Goal: Task Accomplishment & Management: Complete application form

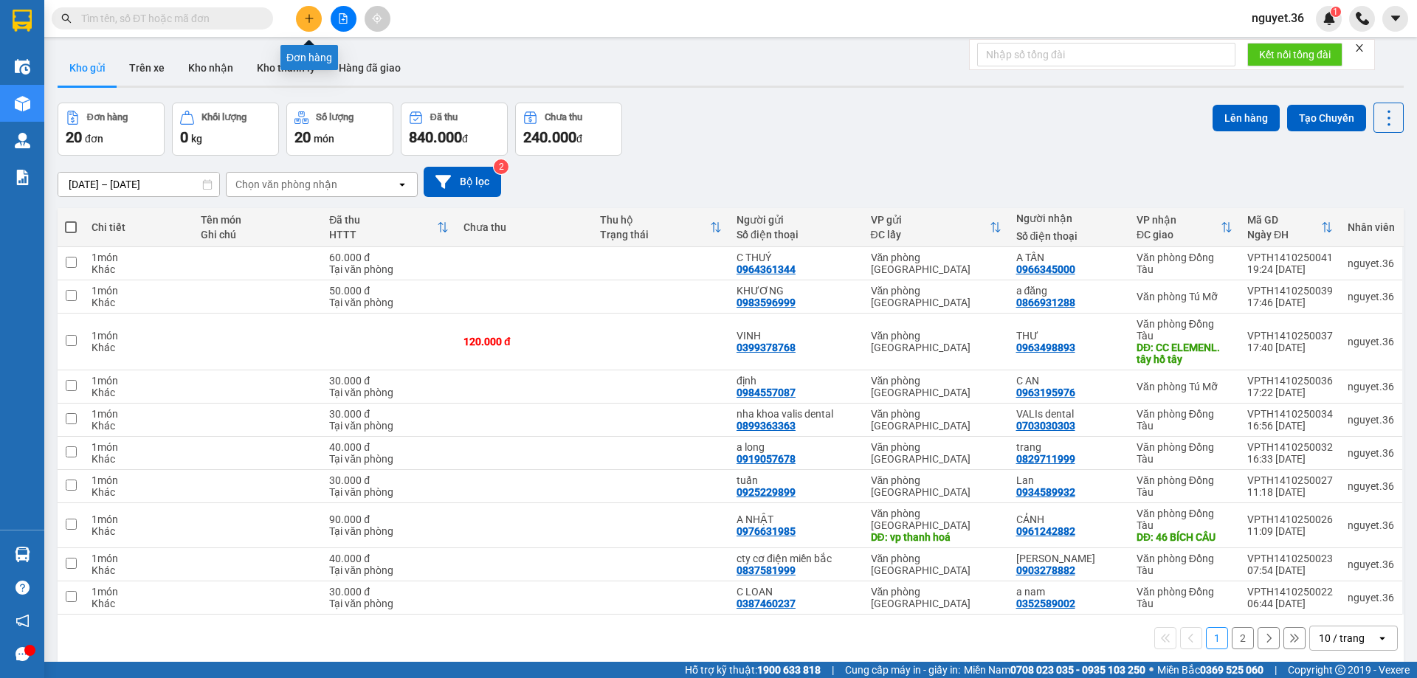
click at [311, 16] on icon "plus" at bounding box center [309, 18] width 10 height 10
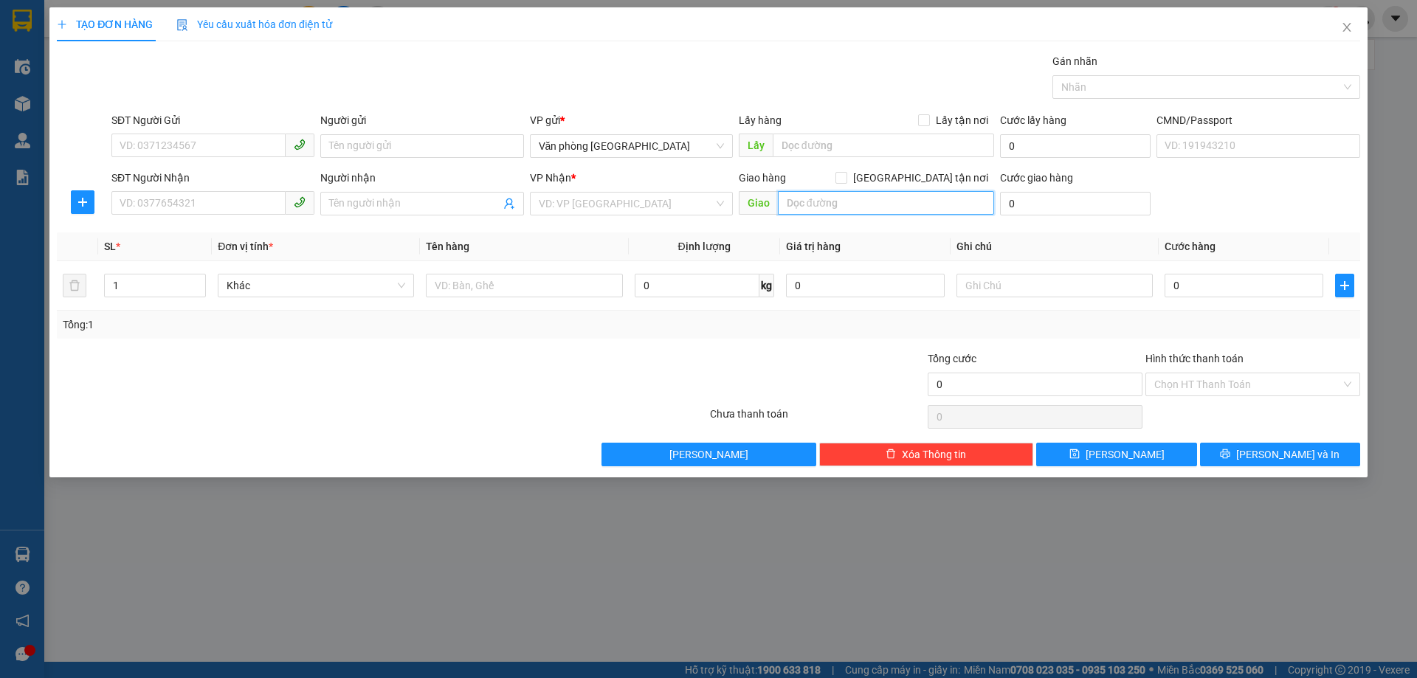
click at [885, 207] on input "text" at bounding box center [886, 203] width 216 height 24
click at [225, 146] on input "SĐT Người Gửi" at bounding box center [198, 146] width 174 height 24
type input "0912363565"
click at [408, 147] on input "Người gửi" at bounding box center [421, 146] width 203 height 24
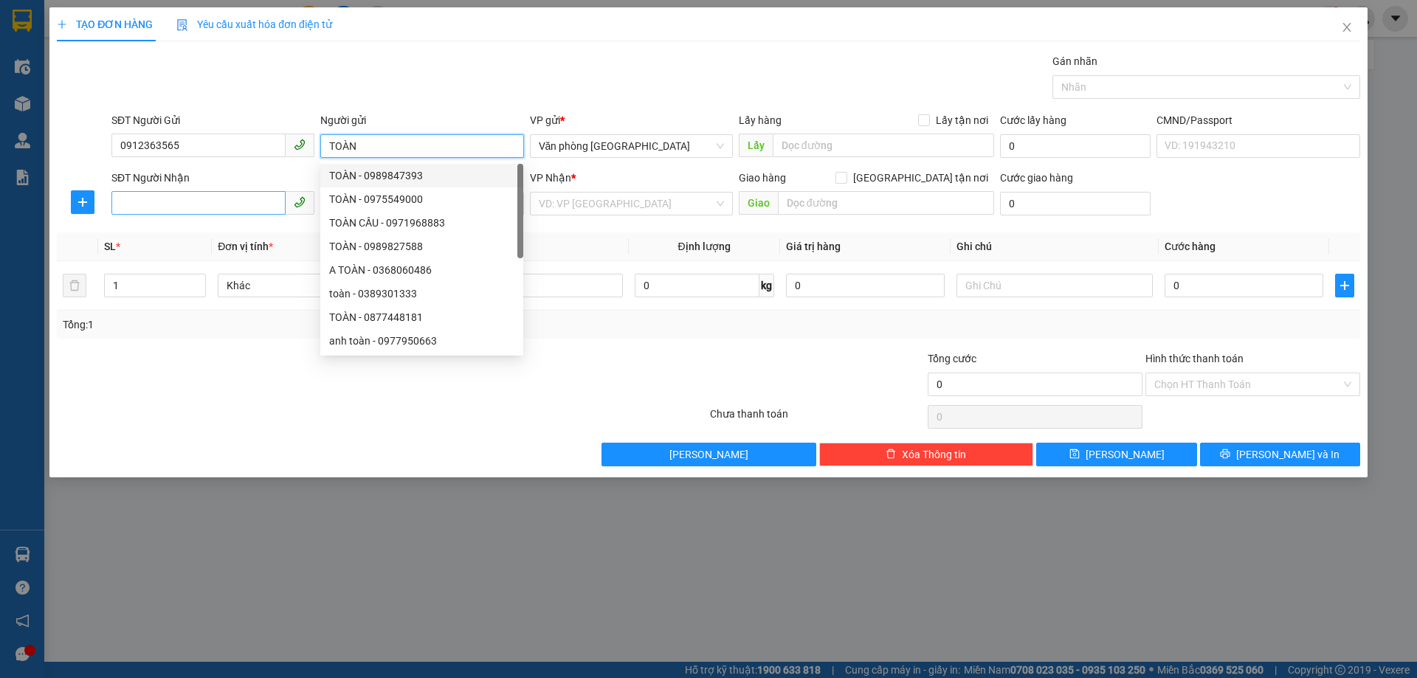
type input "TOÀN"
click at [233, 197] on input "SĐT Người Nhận" at bounding box center [198, 203] width 174 height 24
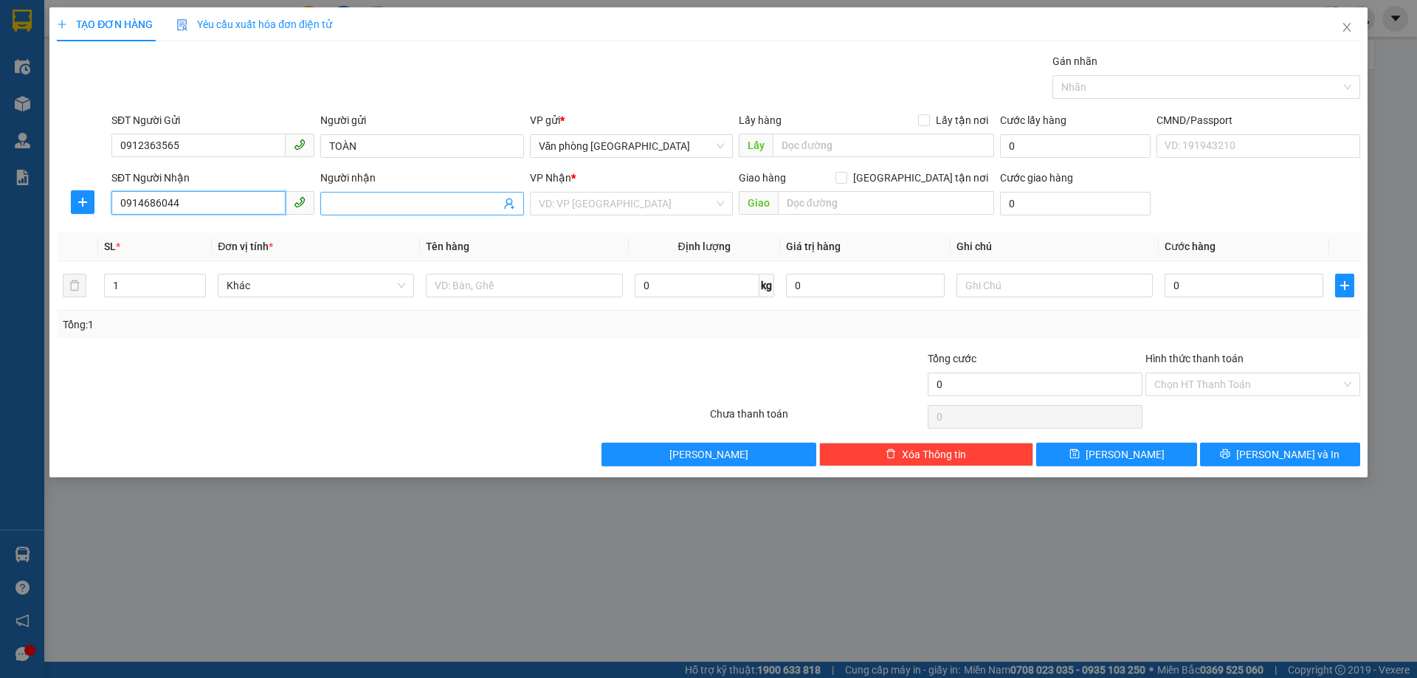
type input "0914686044"
click at [361, 196] on input "Người nhận" at bounding box center [414, 204] width 171 height 16
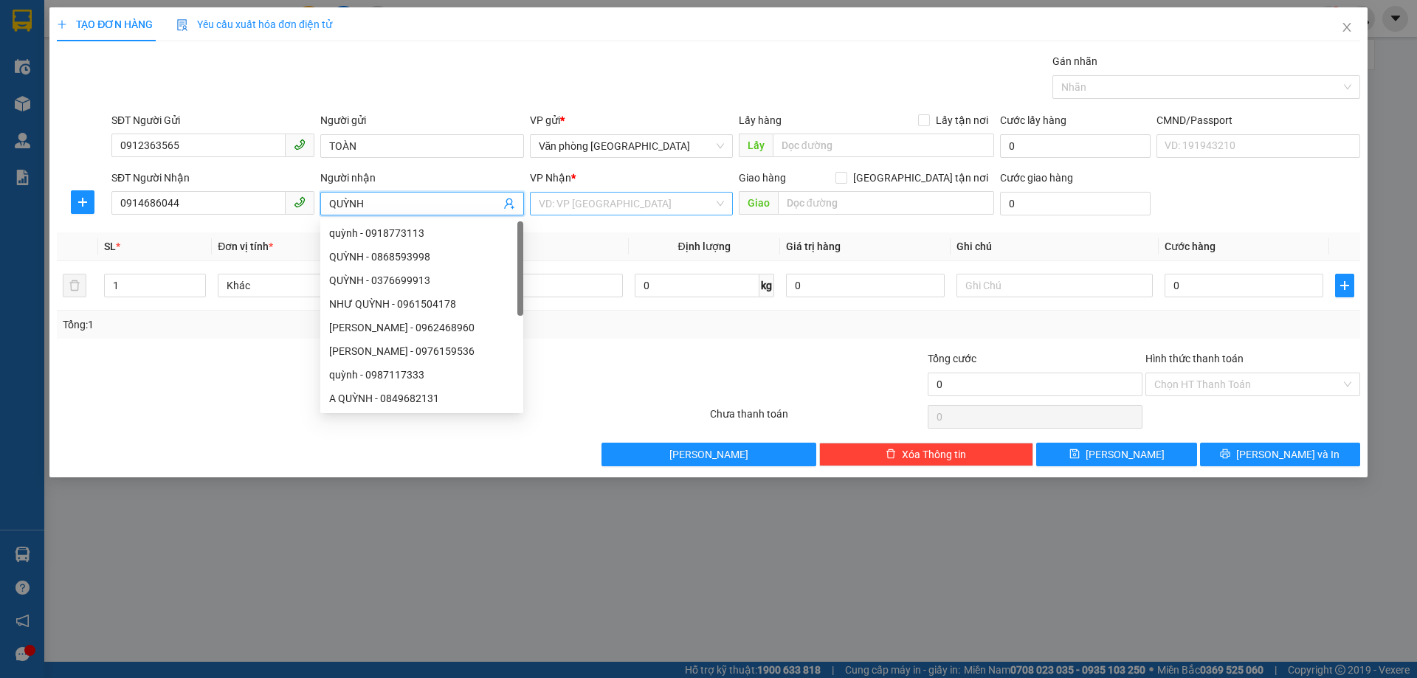
type input "QUỲNH"
click at [701, 197] on input "search" at bounding box center [626, 204] width 175 height 22
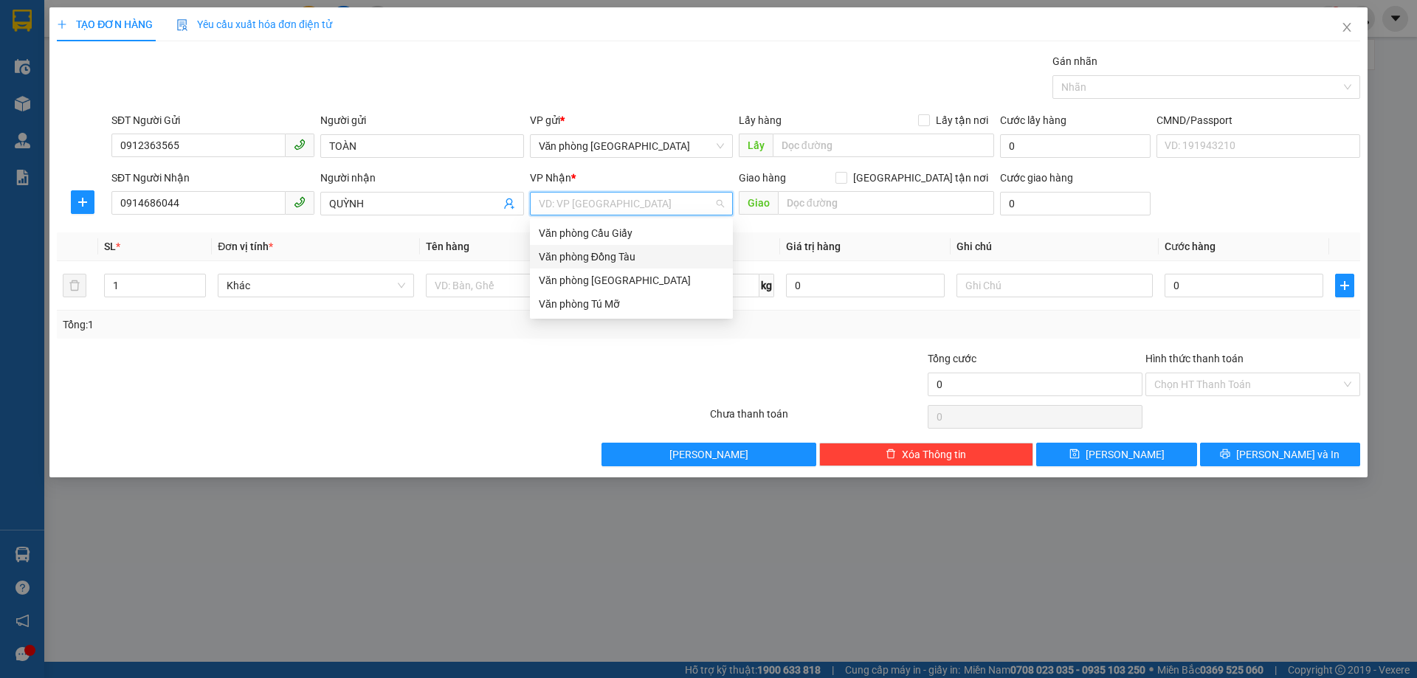
click at [633, 256] on div "Văn phòng Đồng Tàu" at bounding box center [631, 257] width 185 height 16
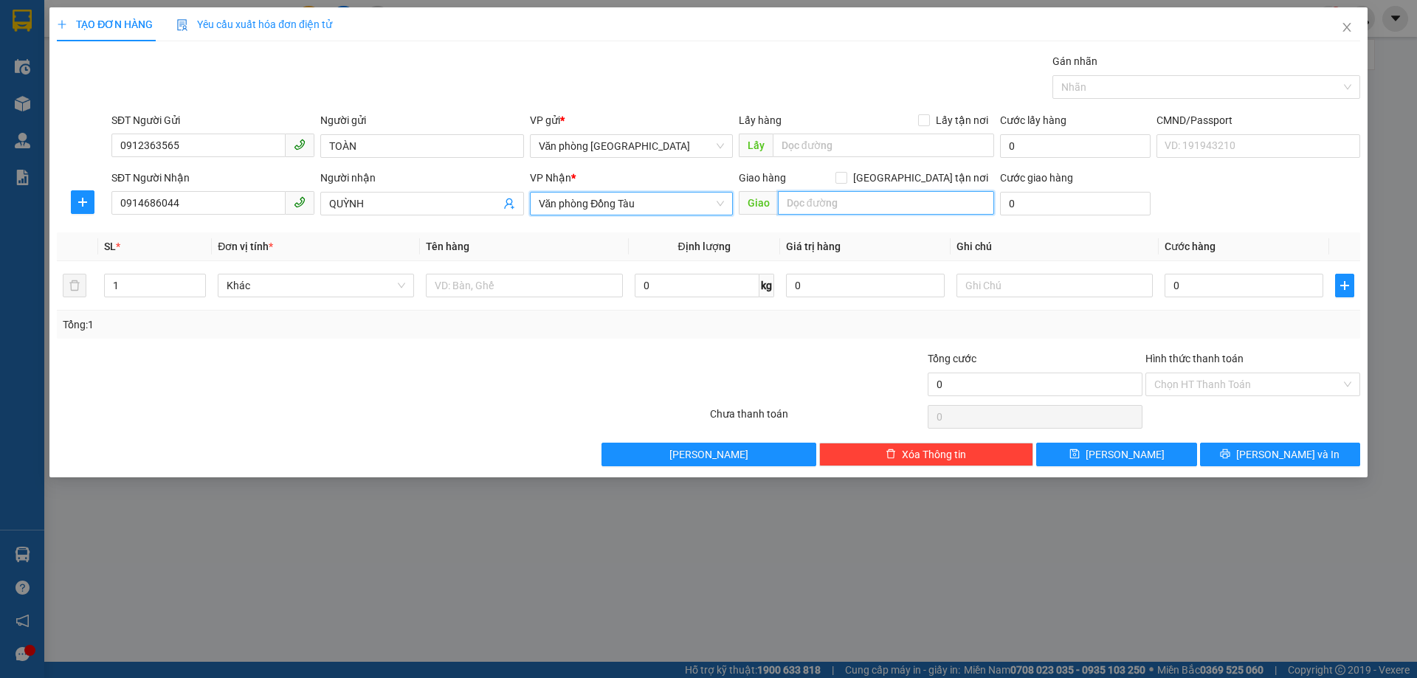
click at [843, 199] on input "text" at bounding box center [886, 203] width 216 height 24
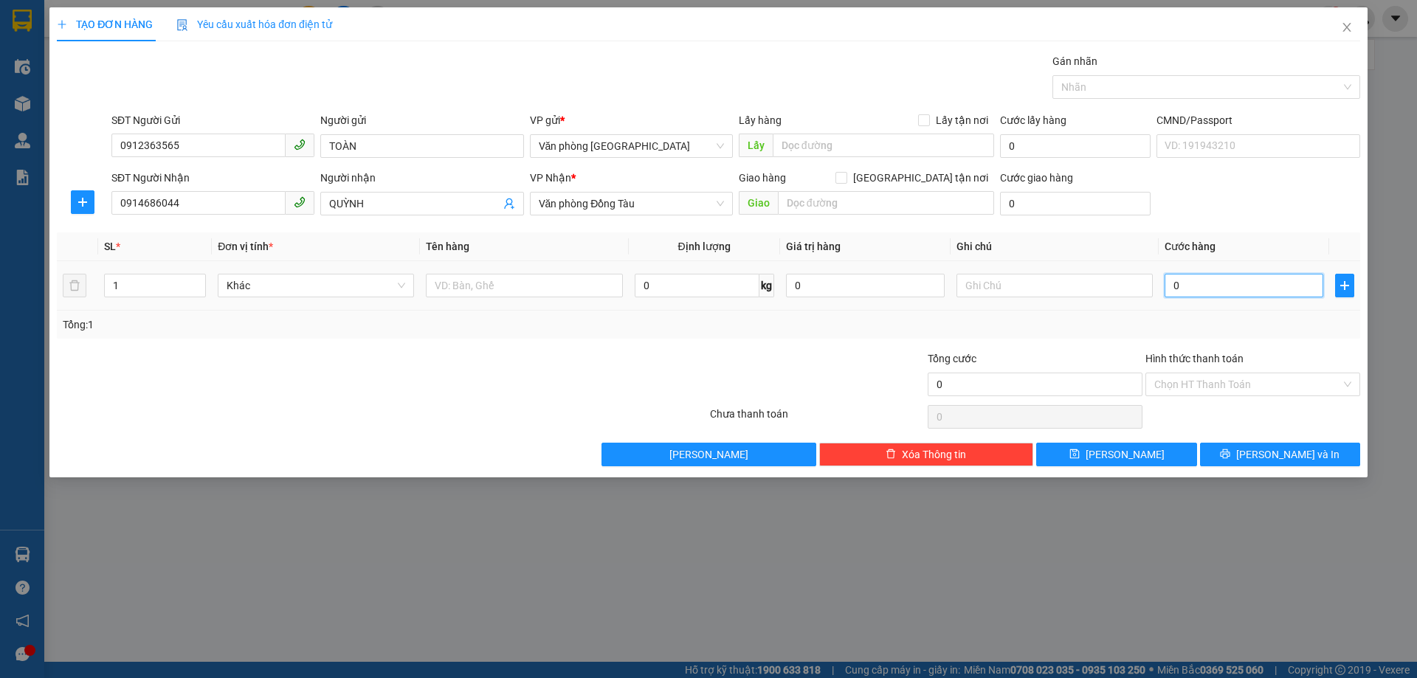
click at [1237, 284] on input "0" at bounding box center [1244, 286] width 159 height 24
click at [1177, 41] on div "TẠO ĐƠN HÀNG Yêu cầu xuất hóa đơn điện tử Transit Pickup Surcharge Ids Transit …" at bounding box center [709, 236] width 1304 height 459
click at [1219, 292] on input "0" at bounding box center [1244, 286] width 159 height 24
type input "3"
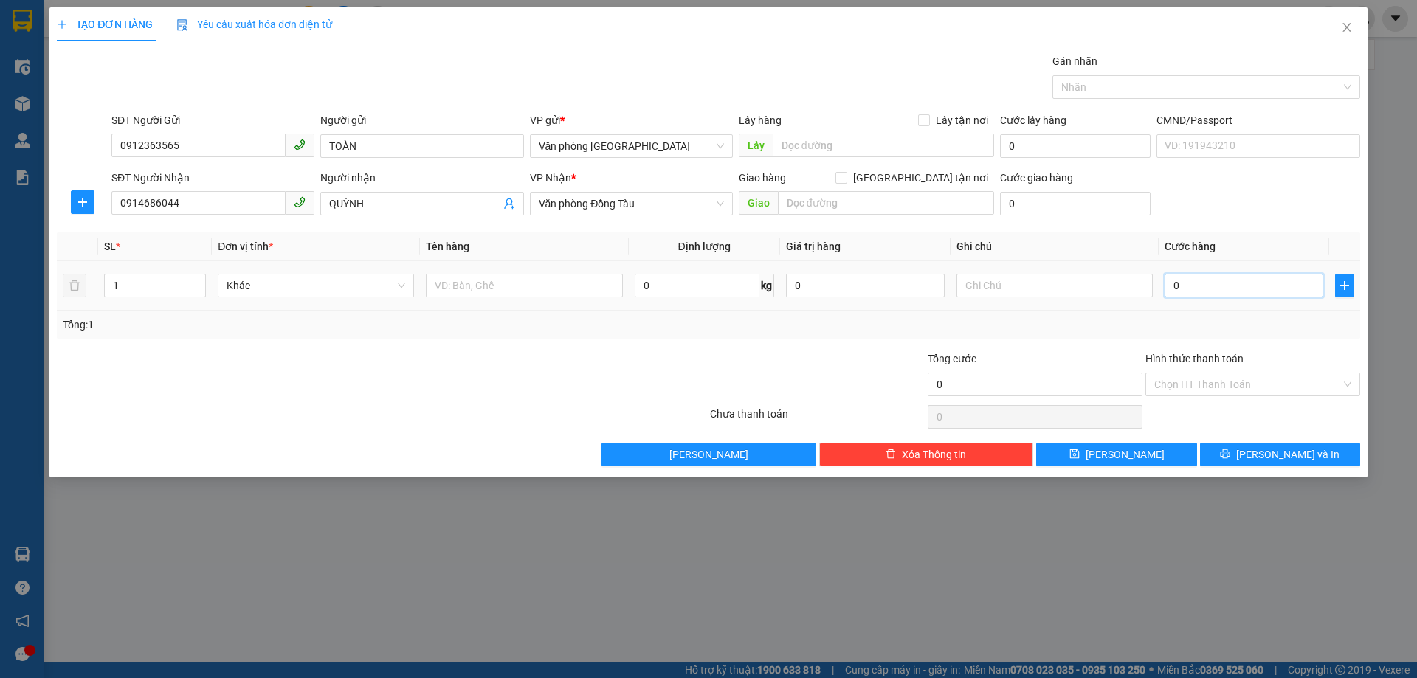
type input "3"
type input "30"
type input "300"
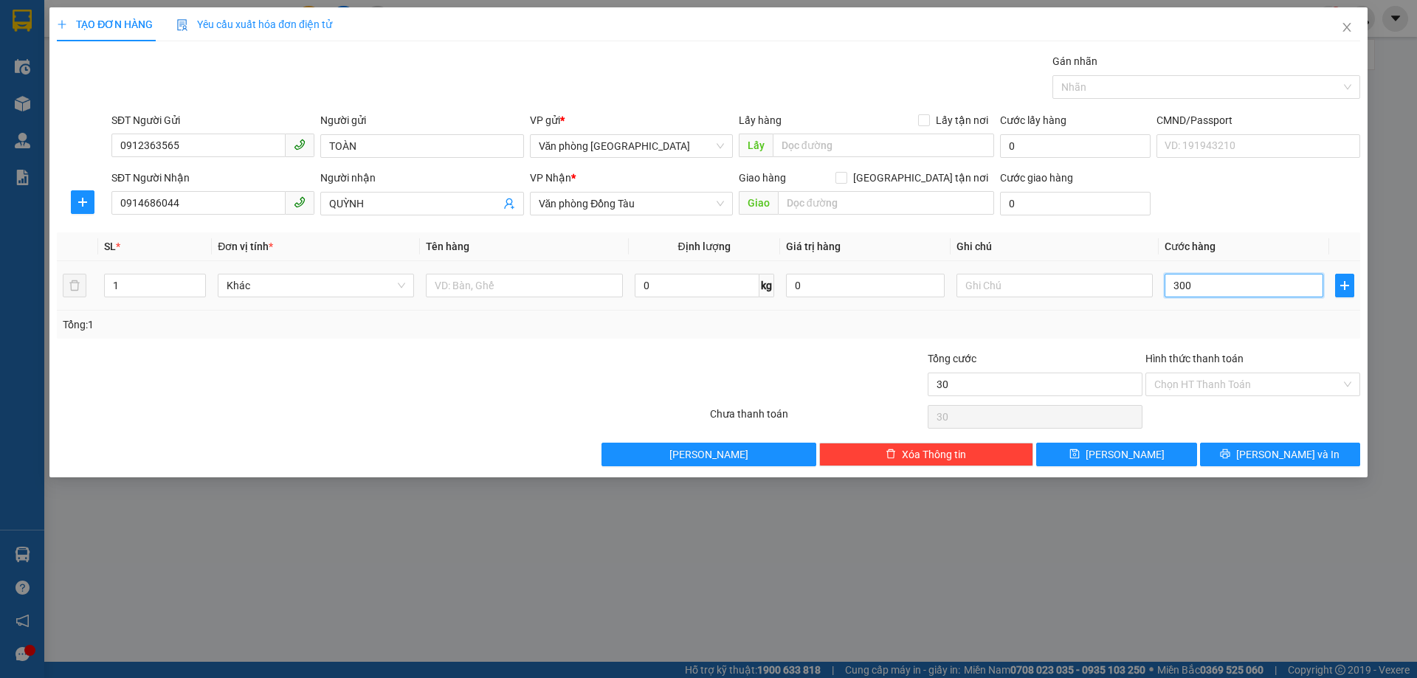
type input "300"
type input "3.000"
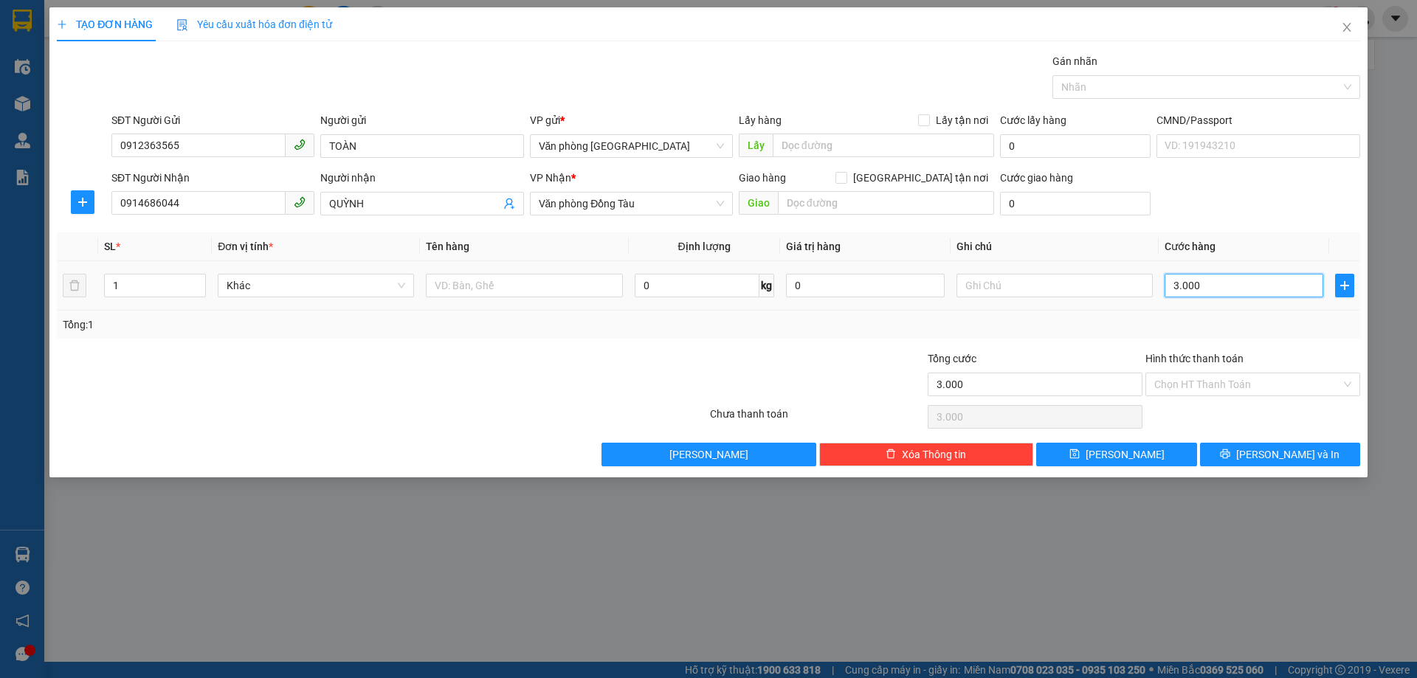
type input "30.000"
click at [1185, 378] on input "Hình thức thanh toán" at bounding box center [1248, 385] width 187 height 22
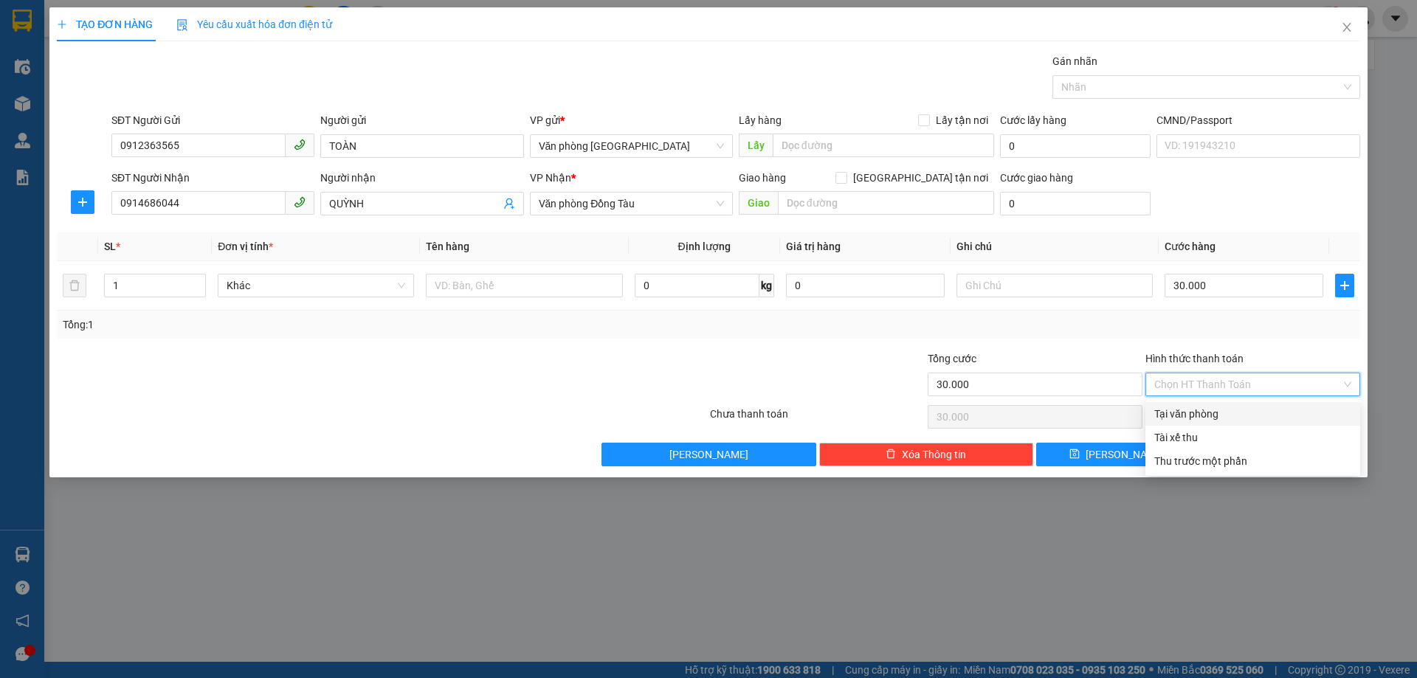
click at [1197, 414] on div "Tại văn phòng" at bounding box center [1253, 414] width 197 height 16
type input "0"
click at [1229, 452] on button "[PERSON_NAME] và In" at bounding box center [1280, 455] width 160 height 24
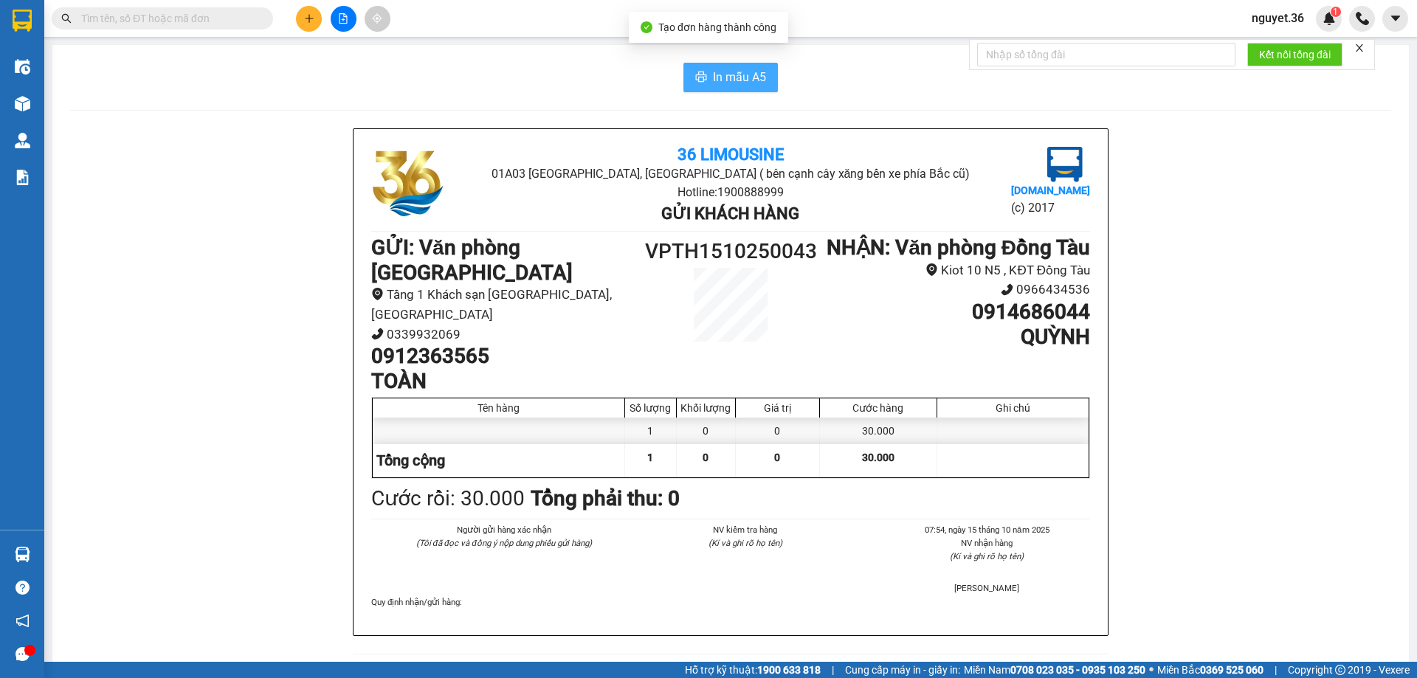
click at [705, 80] on button "In mẫu A5" at bounding box center [731, 78] width 94 height 30
click at [303, 15] on button at bounding box center [309, 19] width 26 height 26
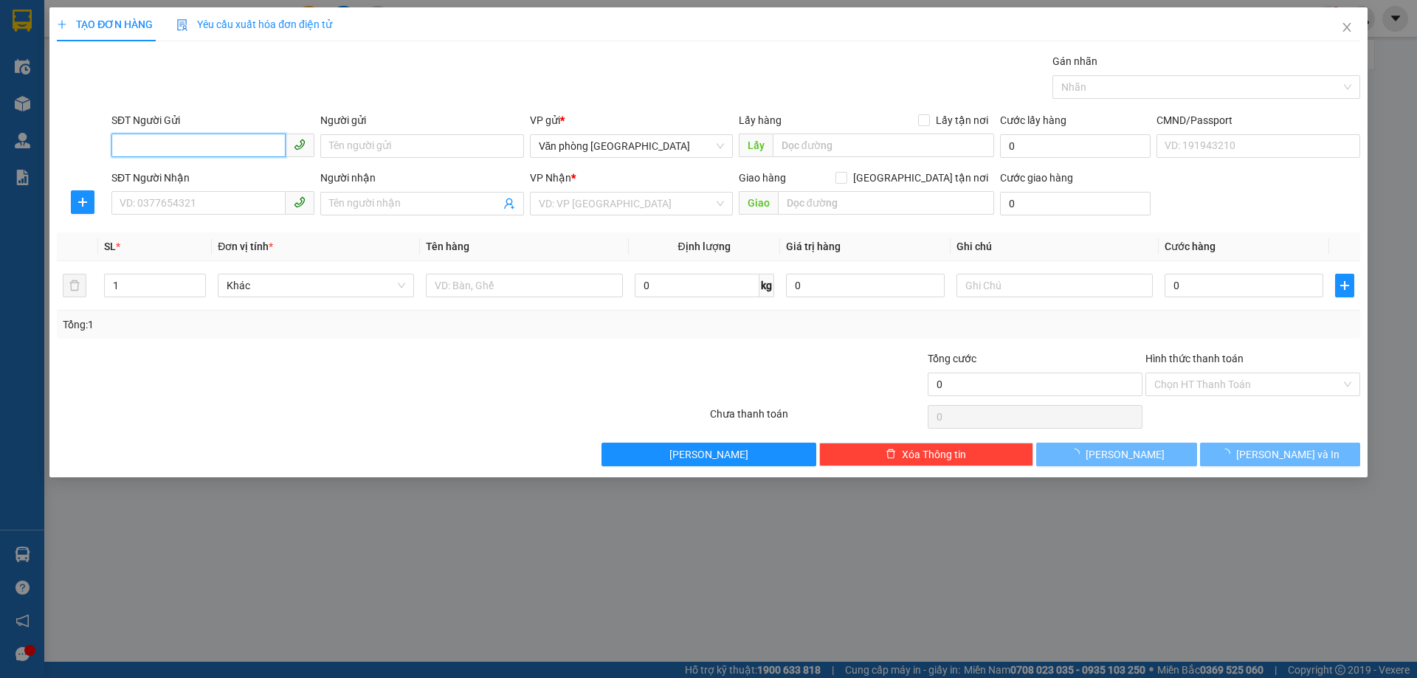
click at [233, 145] on input "SĐT Người Gửi" at bounding box center [198, 146] width 174 height 24
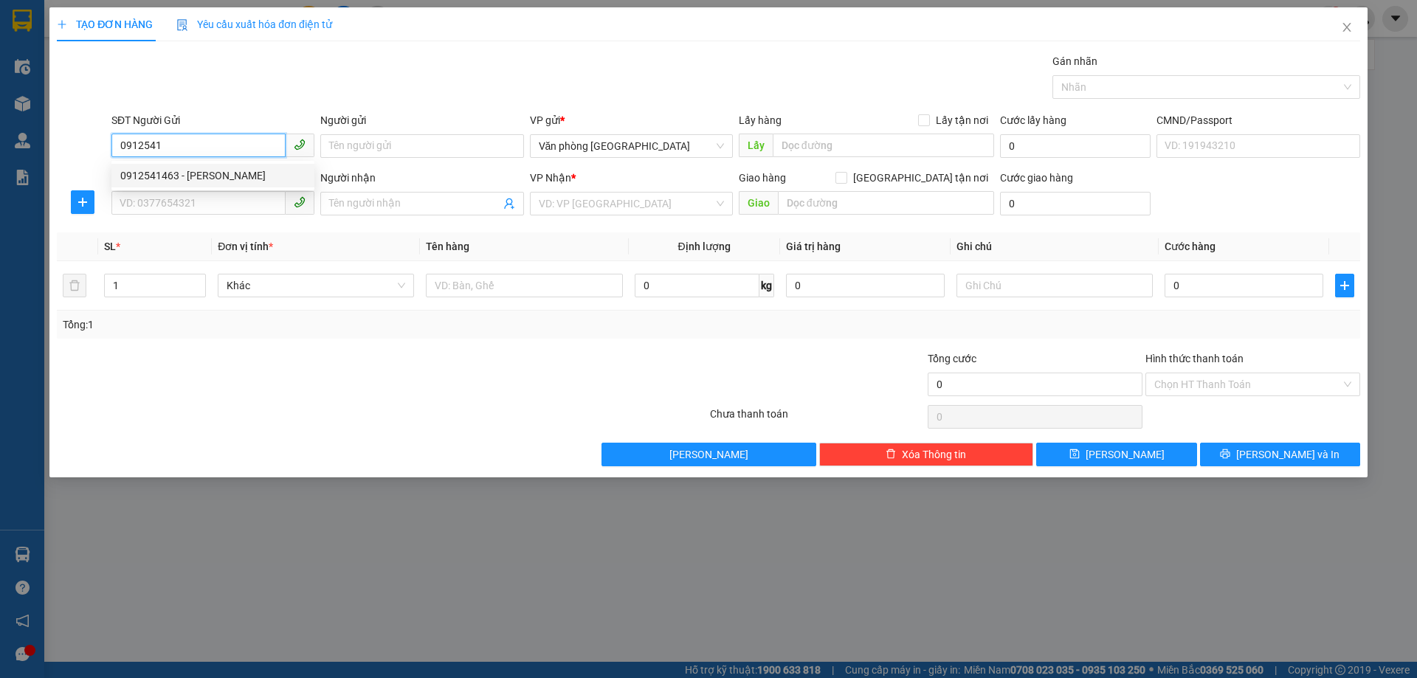
click at [213, 183] on div "0912541463 - [PERSON_NAME]" at bounding box center [212, 176] width 185 height 16
type input "0912541463"
type input "bác quang"
type input "0912541463"
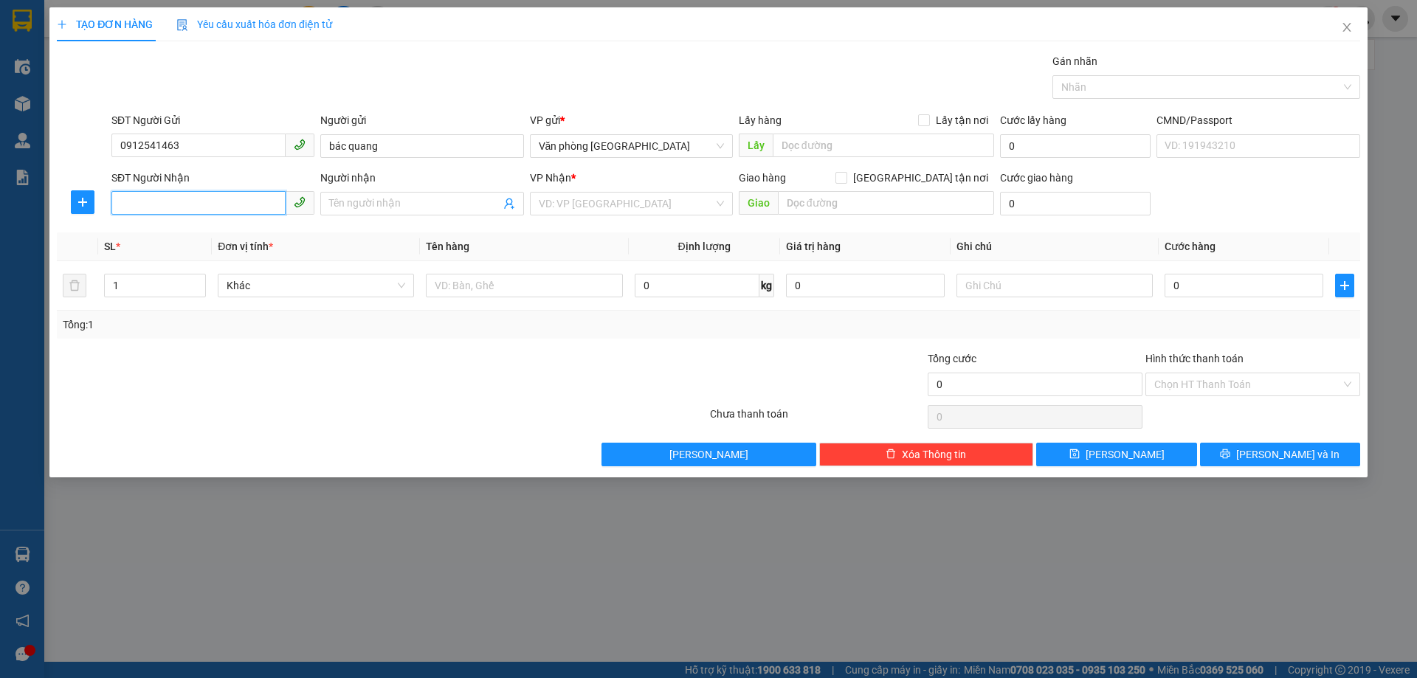
click at [215, 193] on input "SĐT Người Nhận" at bounding box center [198, 203] width 174 height 24
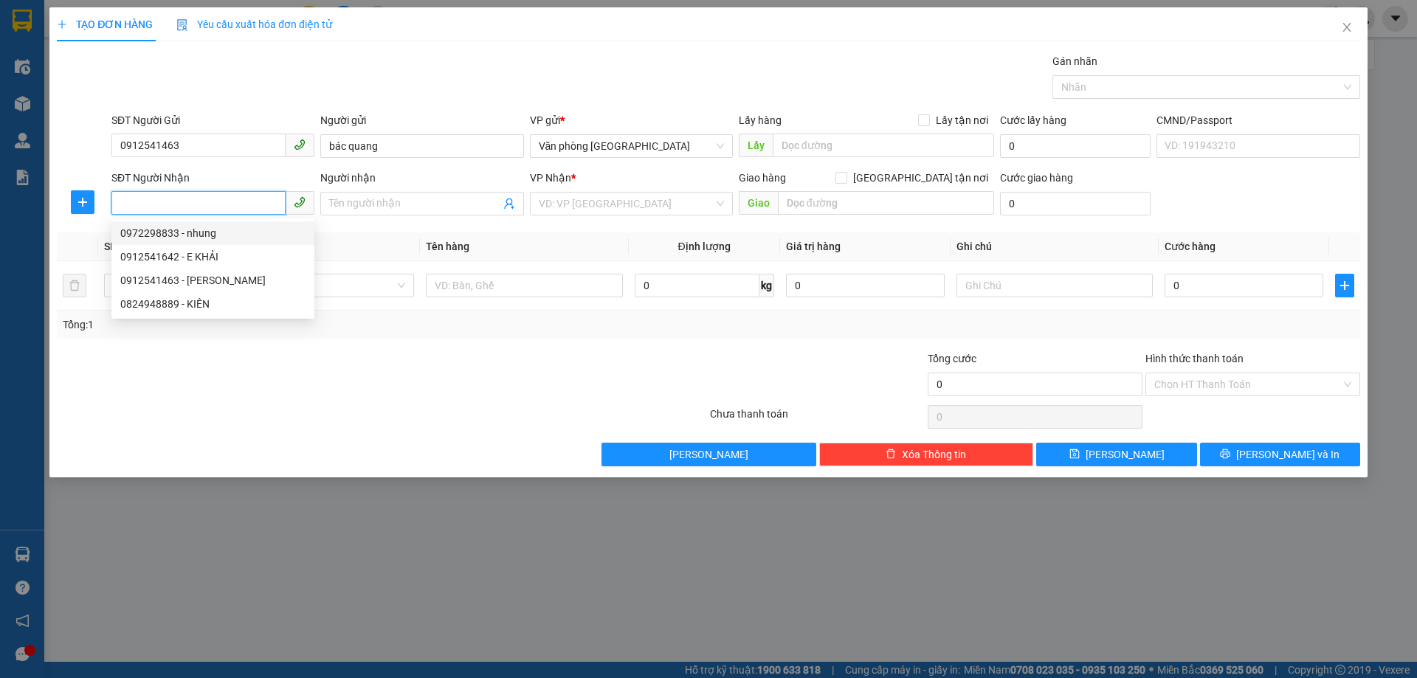
click at [197, 230] on div "0972298833 - nhung" at bounding box center [212, 233] width 185 height 16
type input "0972298833"
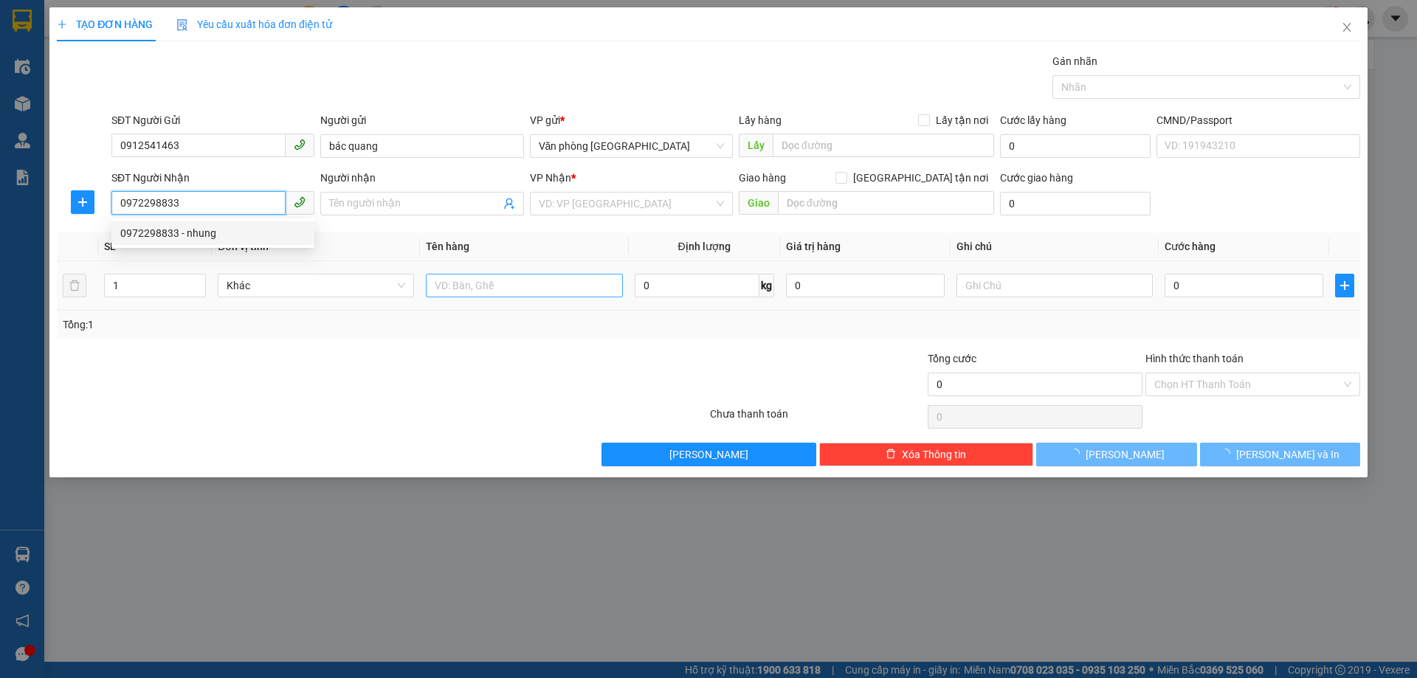
type input "nhung"
checkbox input "true"
type input "toà nhà ct12c . kđt [PERSON_NAME]"
type input "40.000"
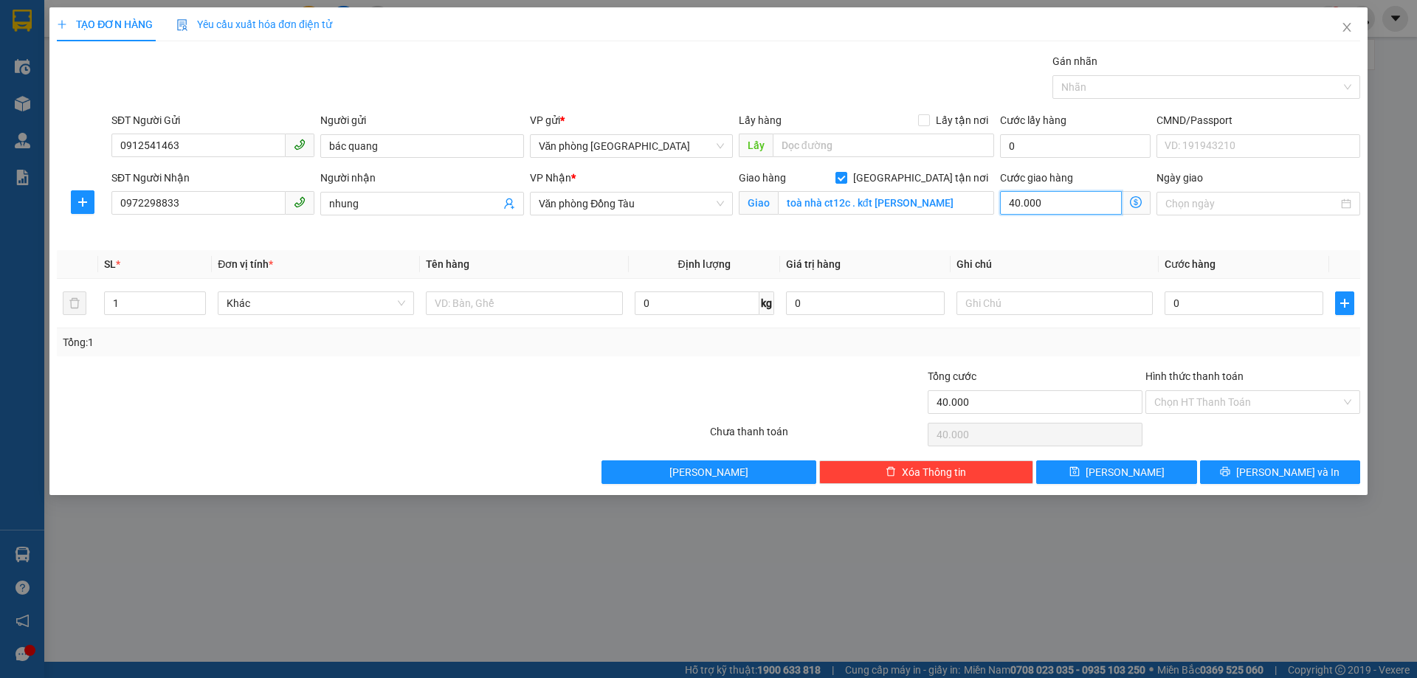
click at [1012, 203] on input "40.000" at bounding box center [1061, 203] width 122 height 24
type input "0"
click at [1006, 205] on input "0" at bounding box center [1061, 203] width 122 height 24
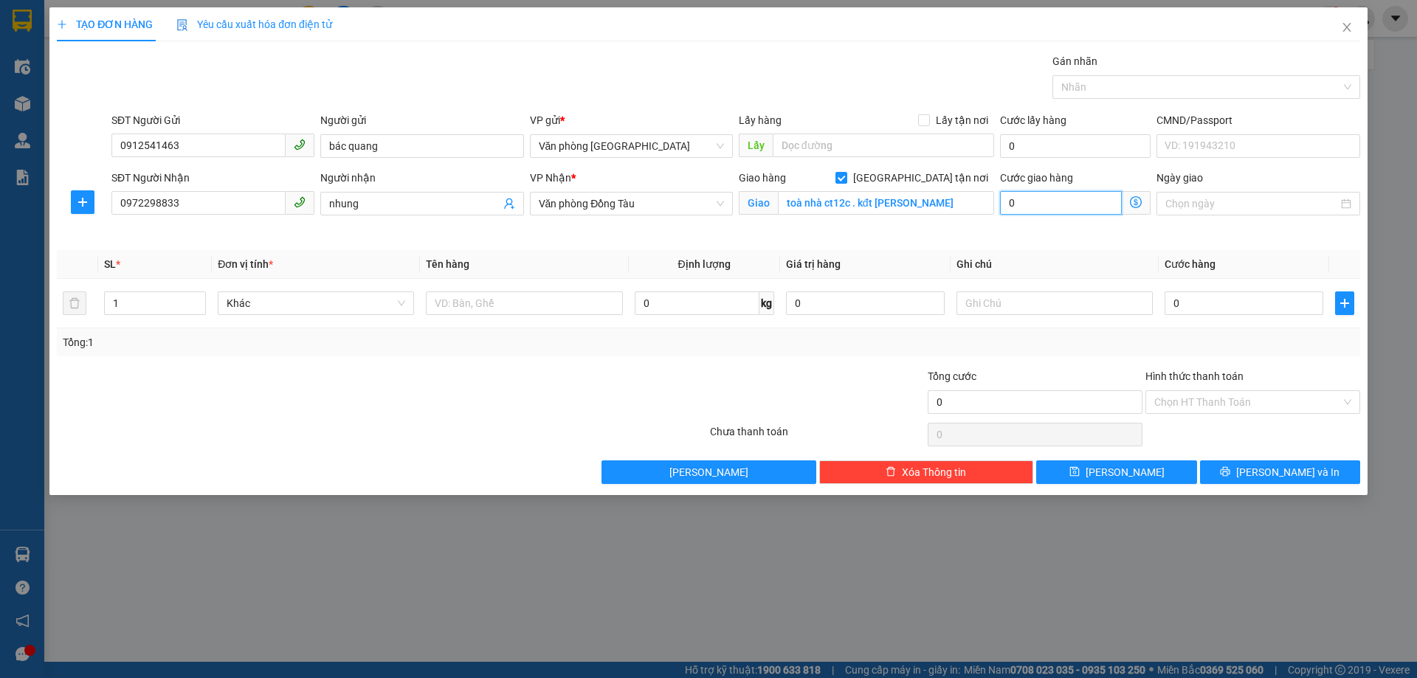
type input "50"
type input "500"
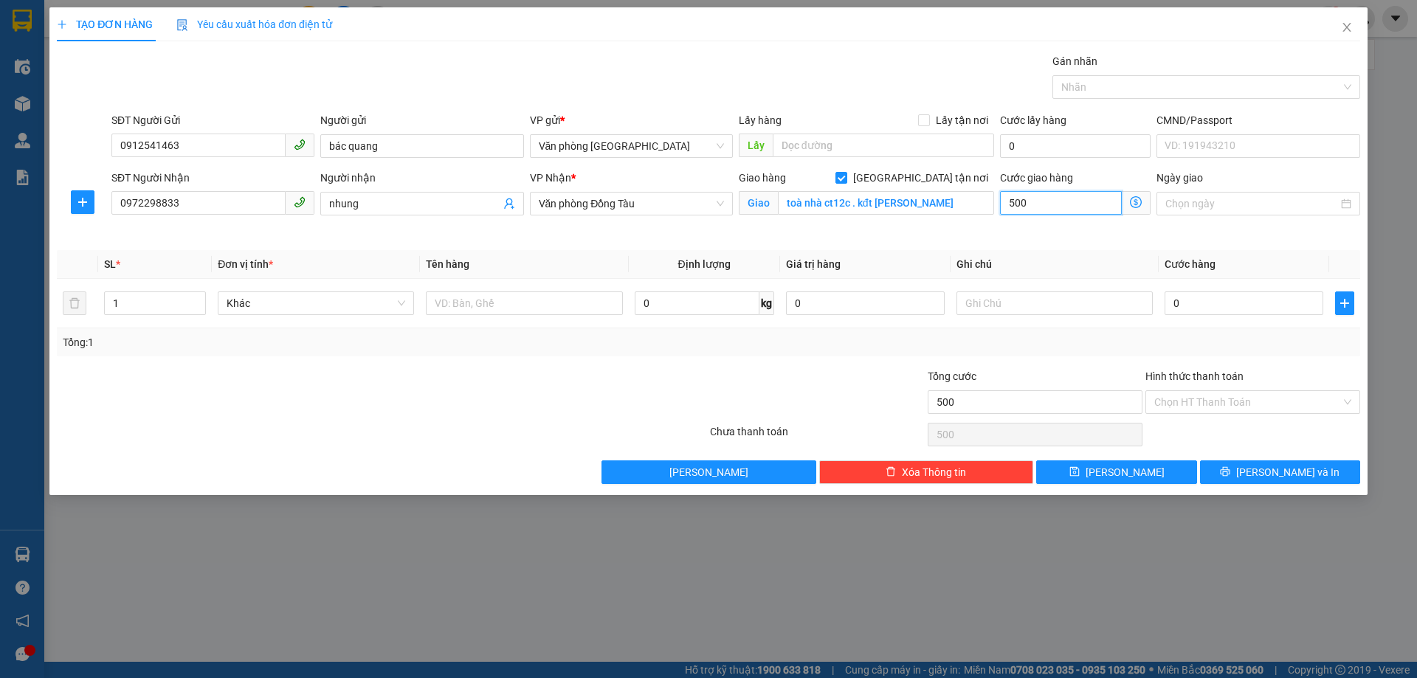
type input "5.000"
type input "50.000"
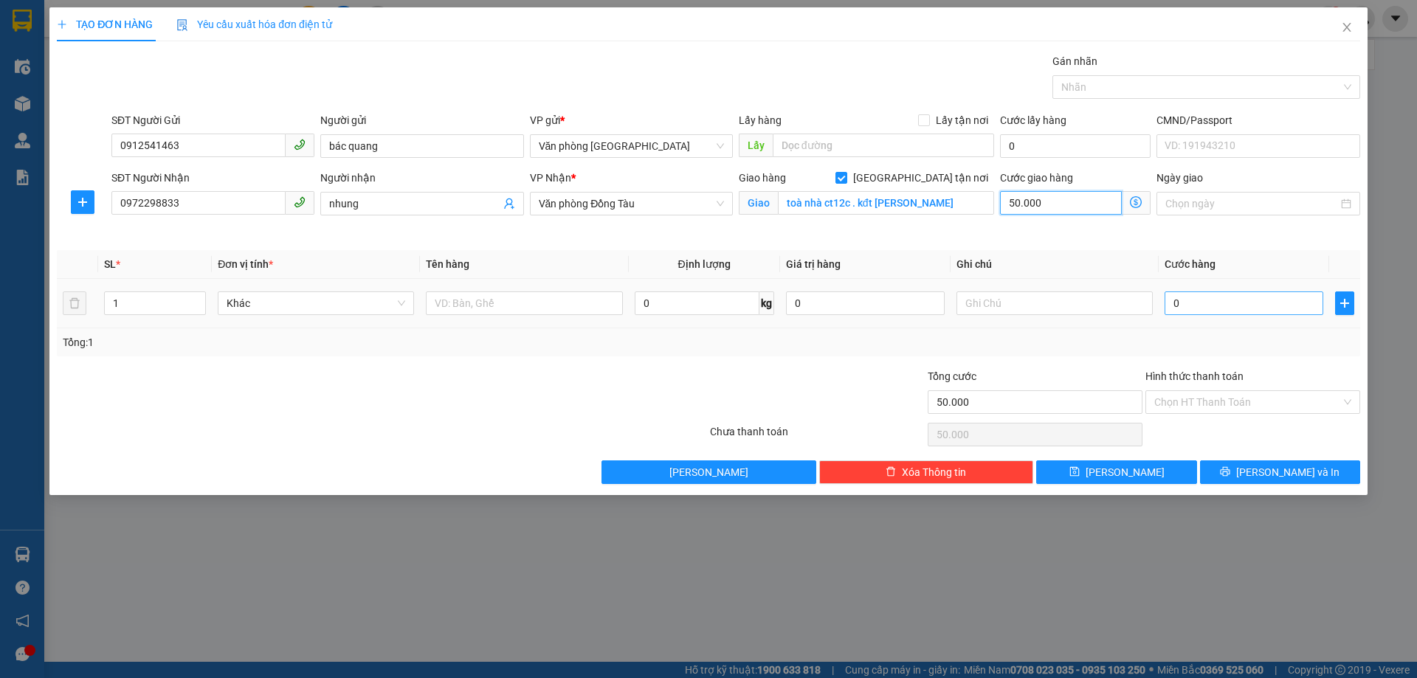
type input "50.000"
click at [1242, 299] on input "0" at bounding box center [1244, 304] width 159 height 24
type input "5"
type input "50.005"
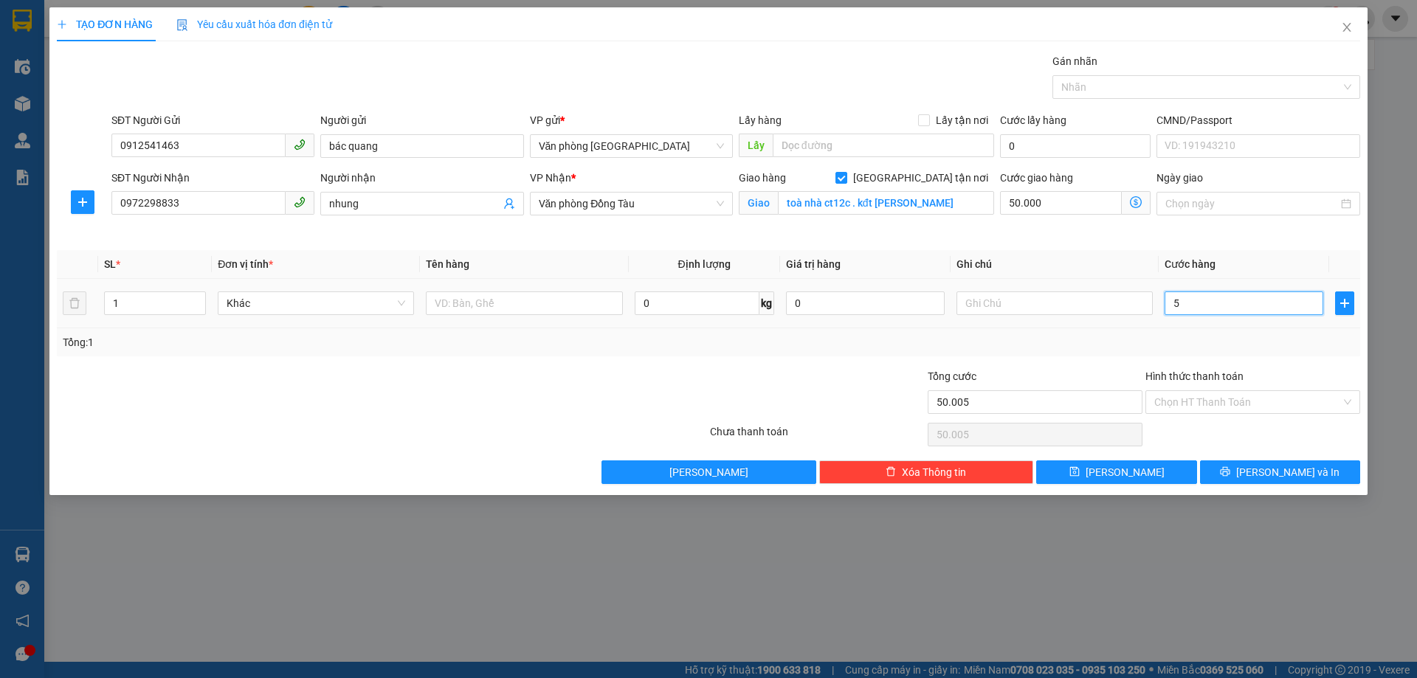
type input "50"
type input "50.050"
type input "500"
type input "50.500"
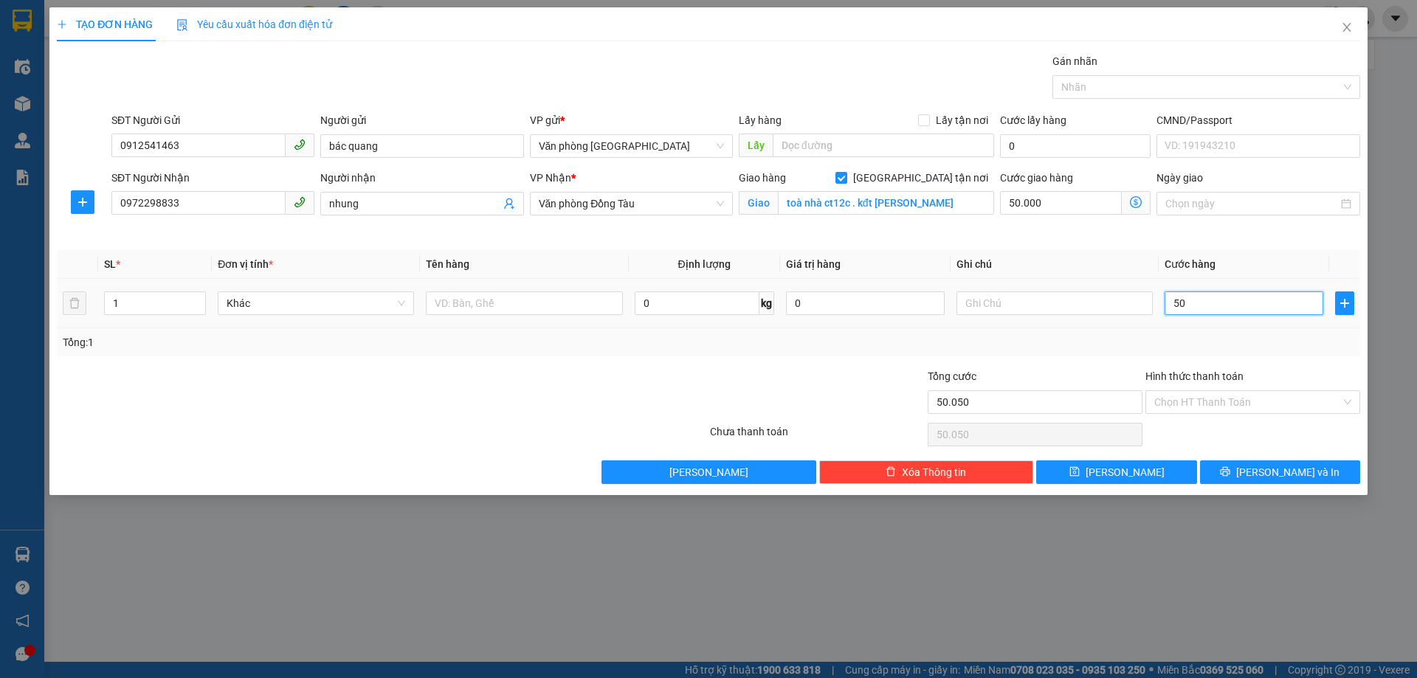
type input "50.500"
type input "5.000"
type input "55.000"
type input "50.000"
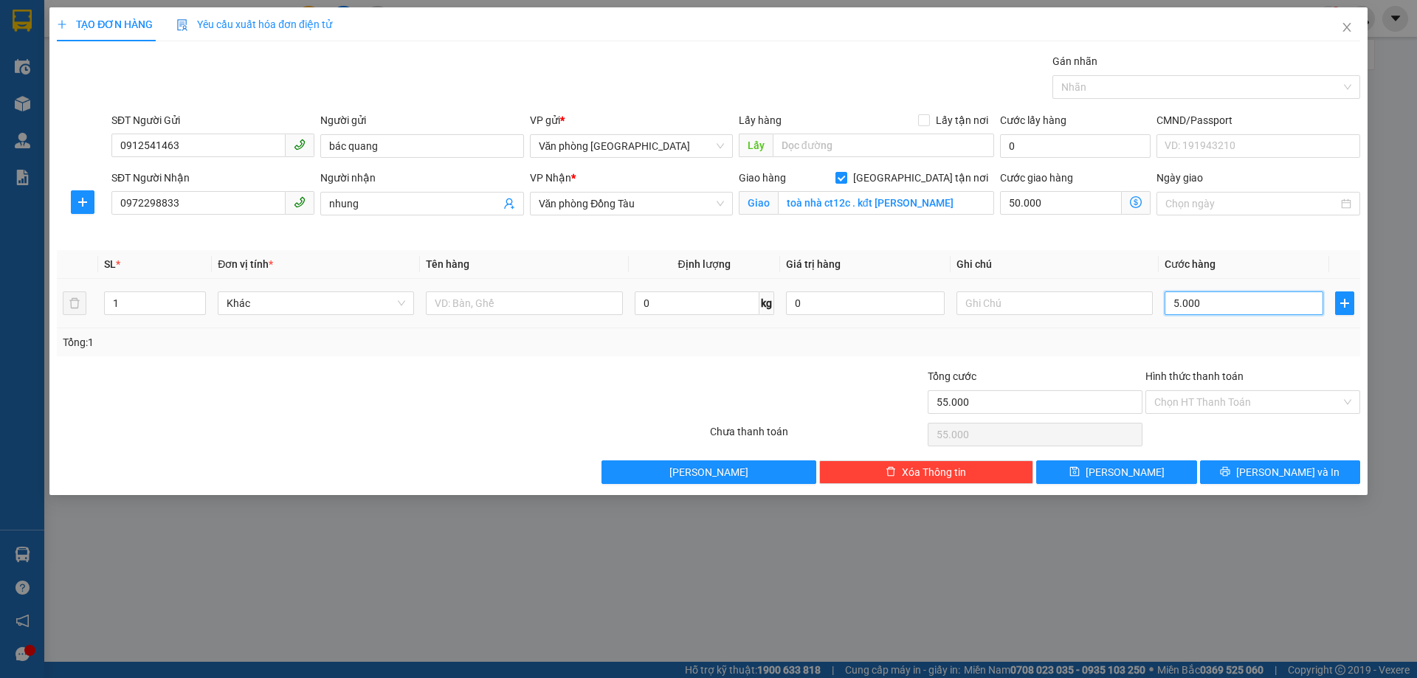
type input "100.000"
type input "50.000"
click at [1210, 397] on input "Hình thức thanh toán" at bounding box center [1248, 402] width 187 height 22
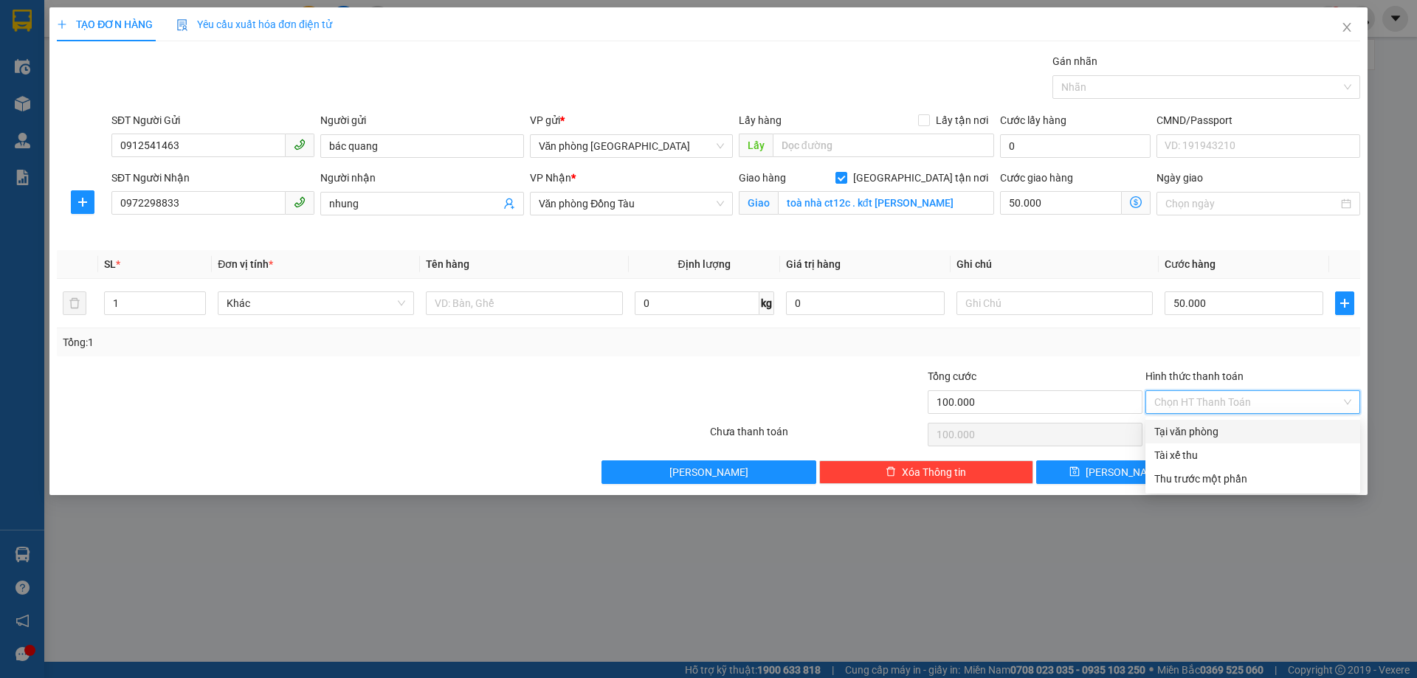
click at [1221, 423] on div "Tại văn phòng" at bounding box center [1253, 432] width 215 height 24
type input "0"
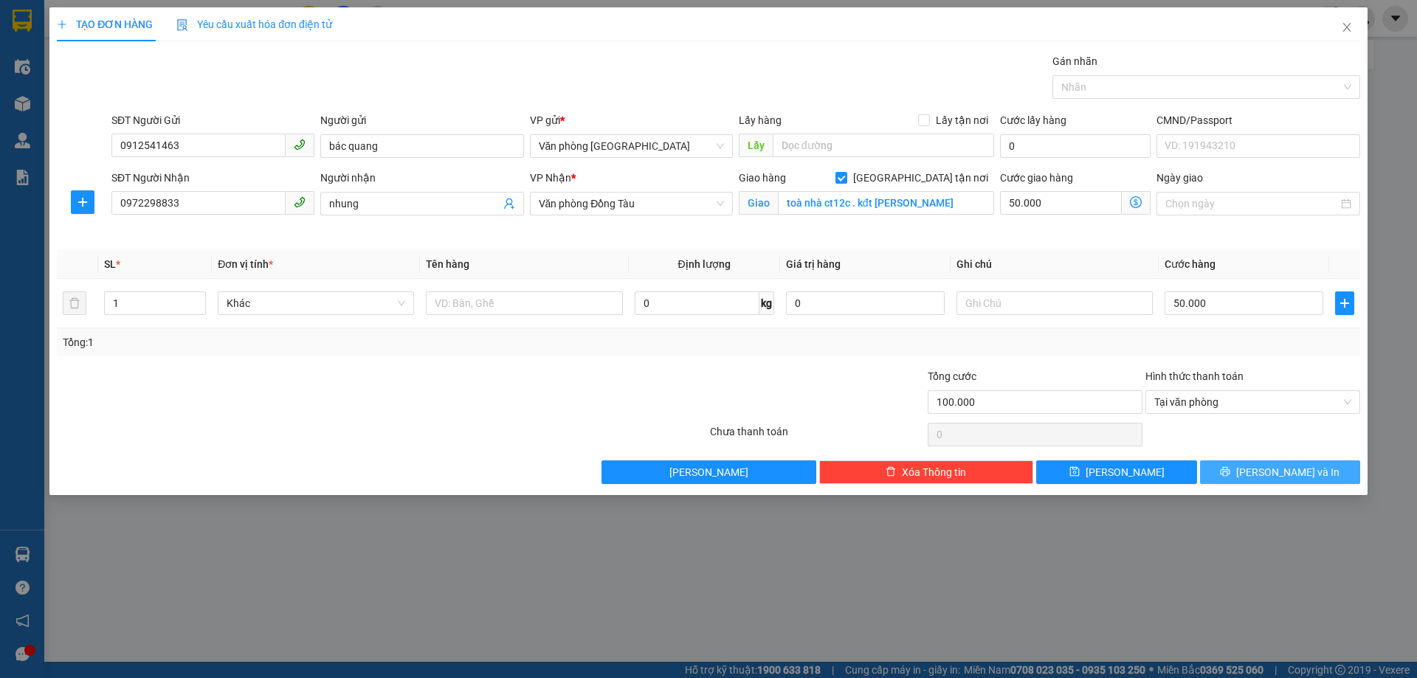
drag, startPoint x: 1270, startPoint y: 472, endPoint x: 971, endPoint y: 365, distance: 318.0
click at [1271, 472] on span "[PERSON_NAME] và In" at bounding box center [1287, 472] width 103 height 16
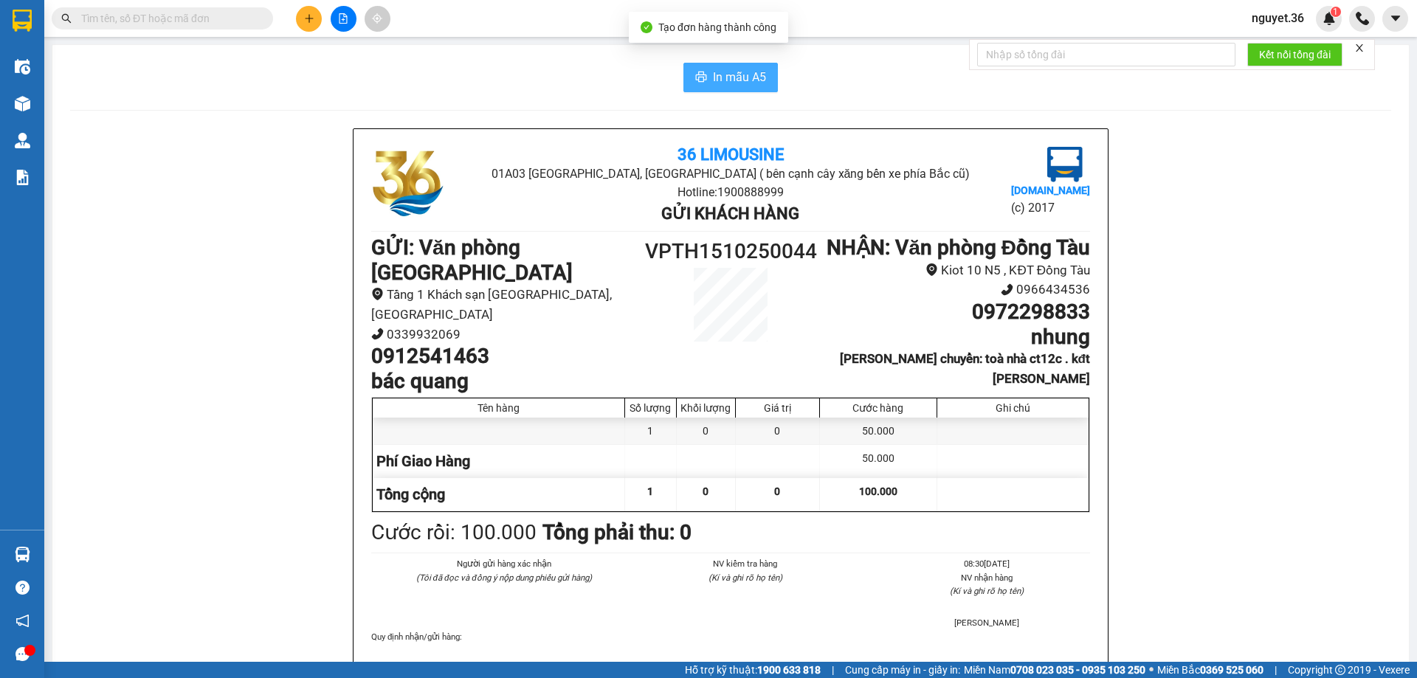
click at [724, 76] on span "In mẫu A5" at bounding box center [739, 77] width 53 height 18
click at [306, 23] on icon "plus" at bounding box center [309, 18] width 10 height 10
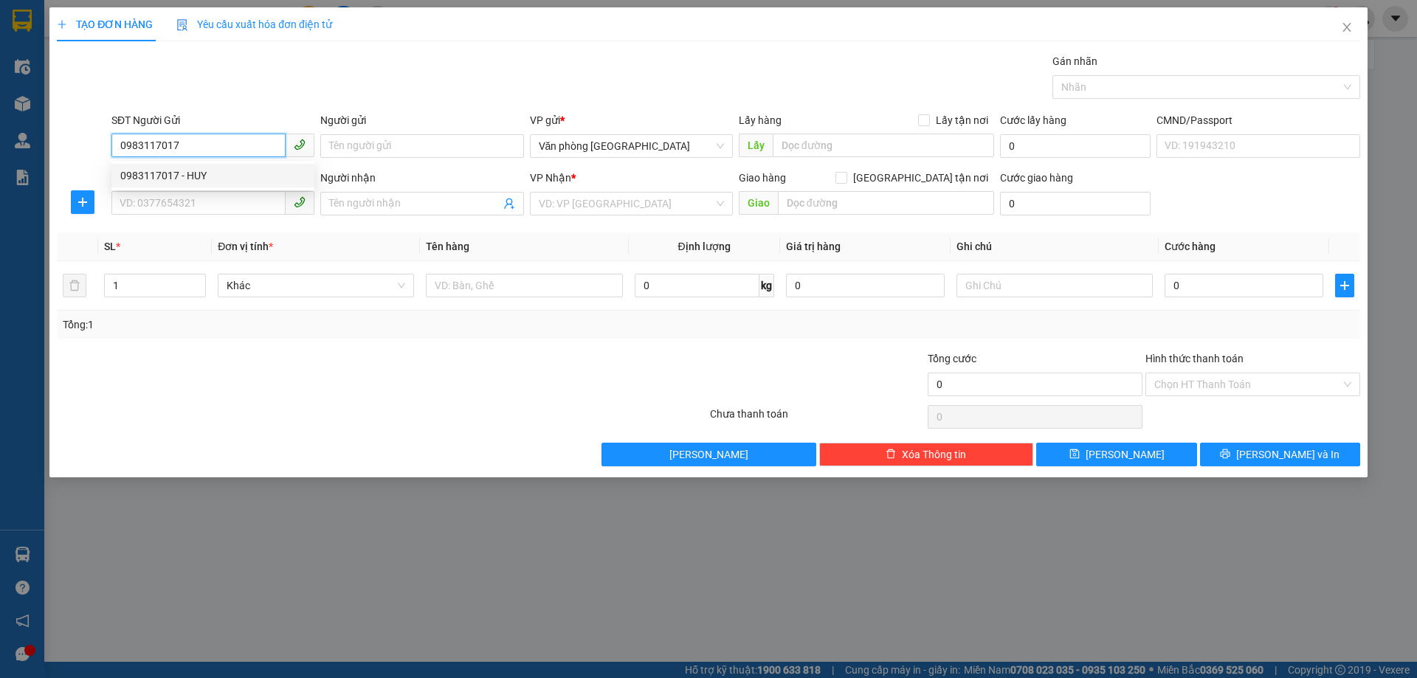
type input "0983117017"
drag, startPoint x: 200, startPoint y: 159, endPoint x: 205, endPoint y: 173, distance: 15.6
click at [200, 160] on div "SĐT Người Gửi 0983117017" at bounding box center [212, 138] width 203 height 52
click at [206, 175] on div "SĐT Người Nhận" at bounding box center [212, 178] width 203 height 16
click at [206, 191] on input "SĐT Người Nhận" at bounding box center [198, 203] width 174 height 24
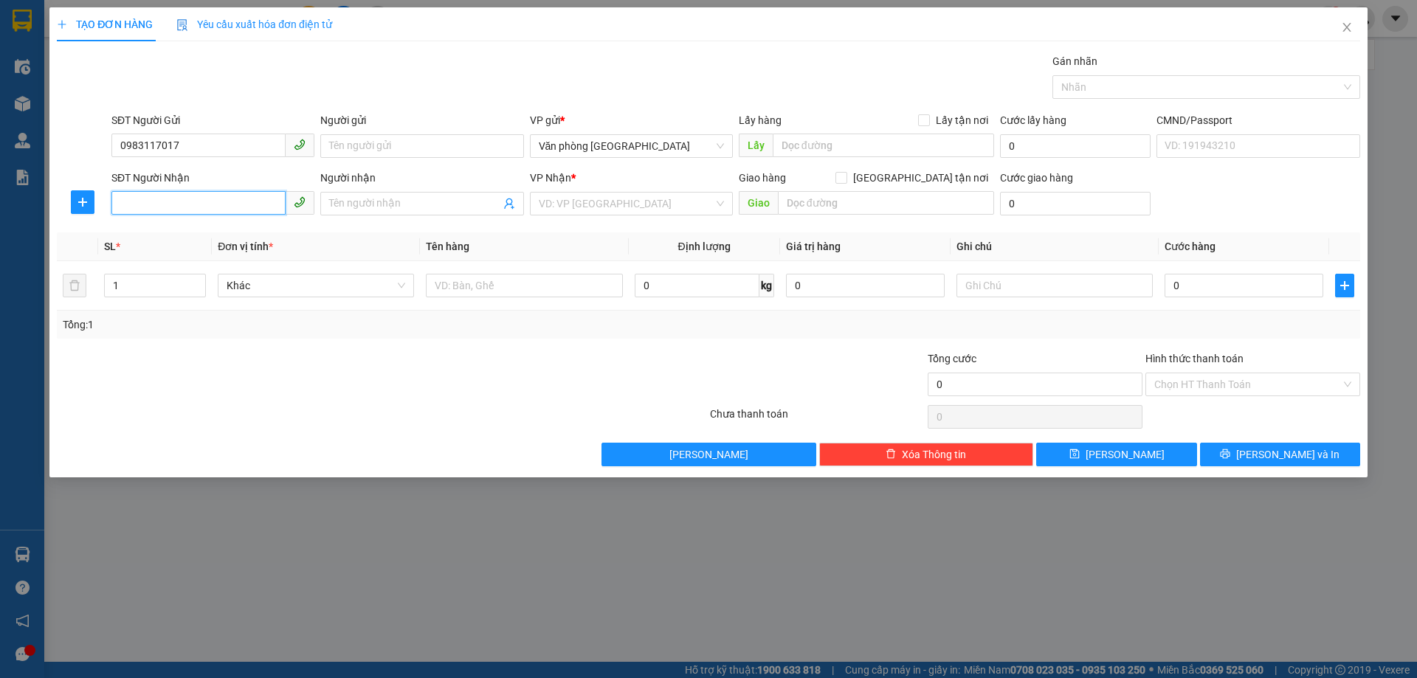
click at [207, 197] on input "SĐT Người Nhận" at bounding box center [198, 203] width 174 height 24
click at [233, 231] on div "0813475555 - A THẮNG" at bounding box center [212, 233] width 185 height 16
type input "0813475555"
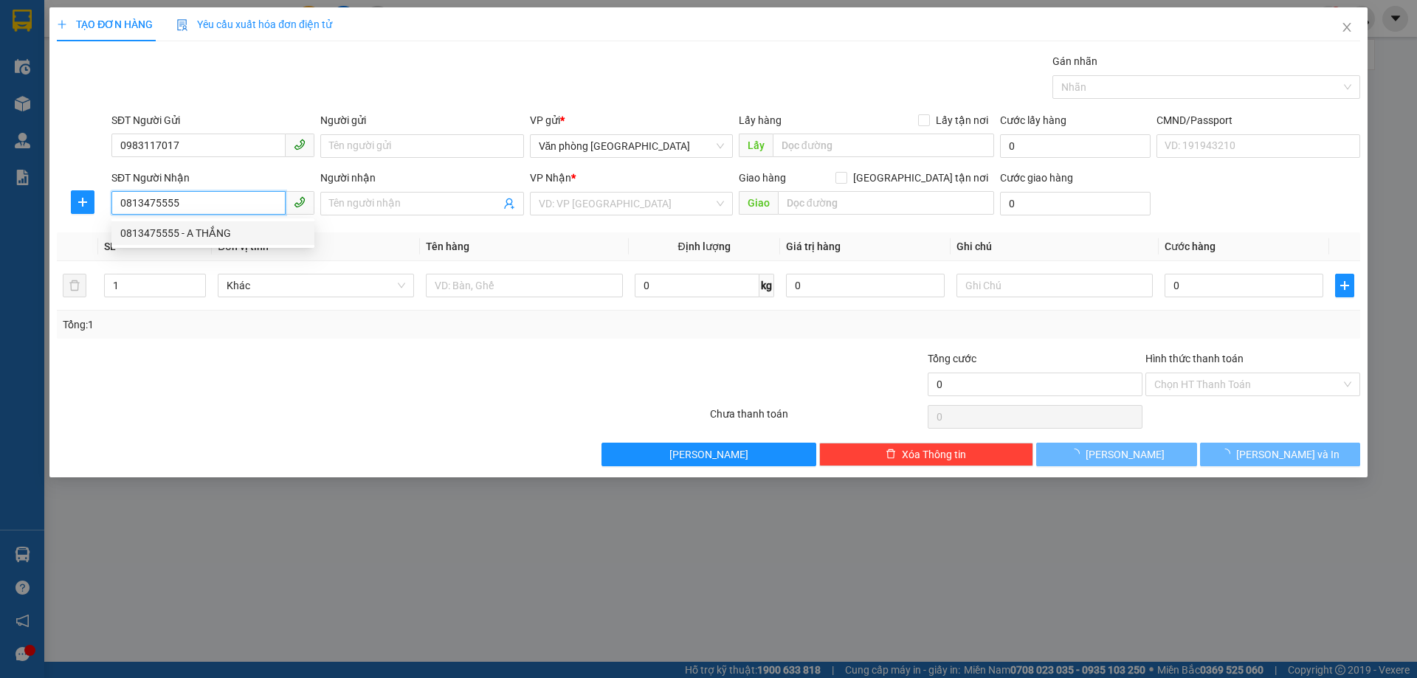
type input "A THẮNG"
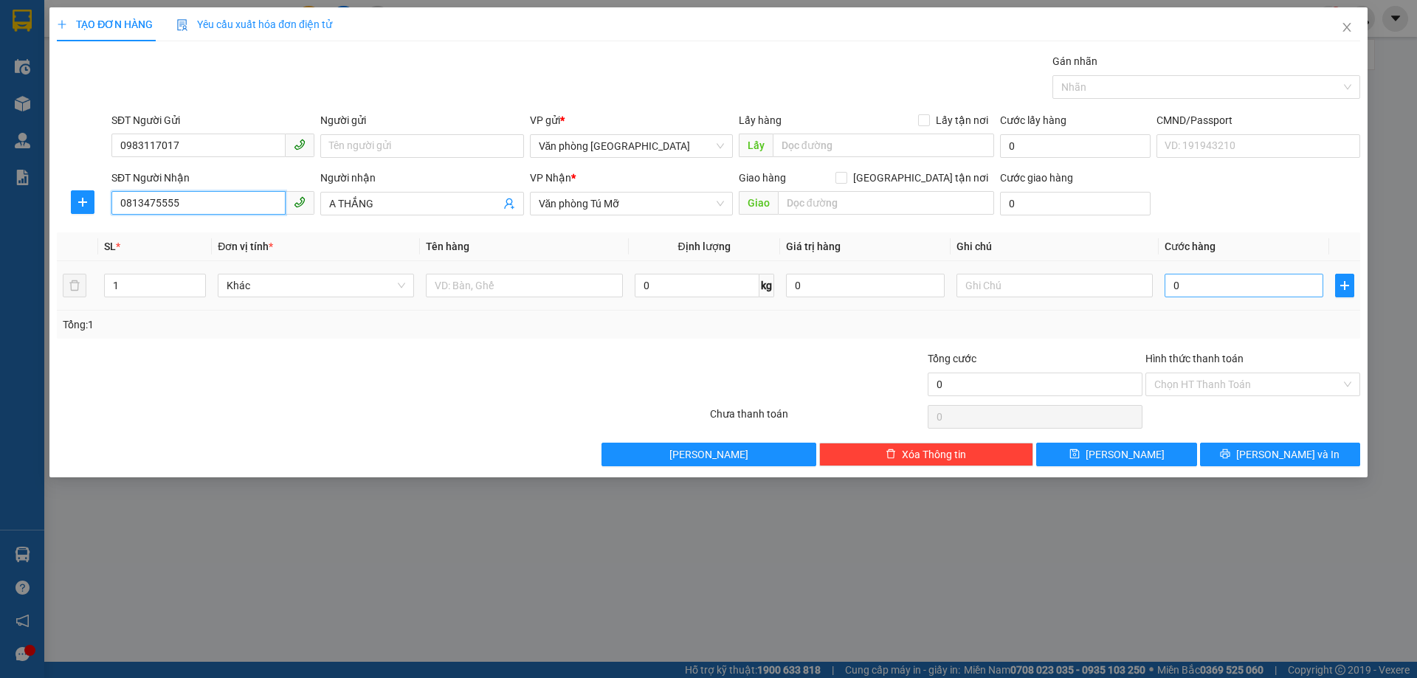
type input "0813475555"
click at [1211, 282] on input "0" at bounding box center [1244, 286] width 159 height 24
type input "3"
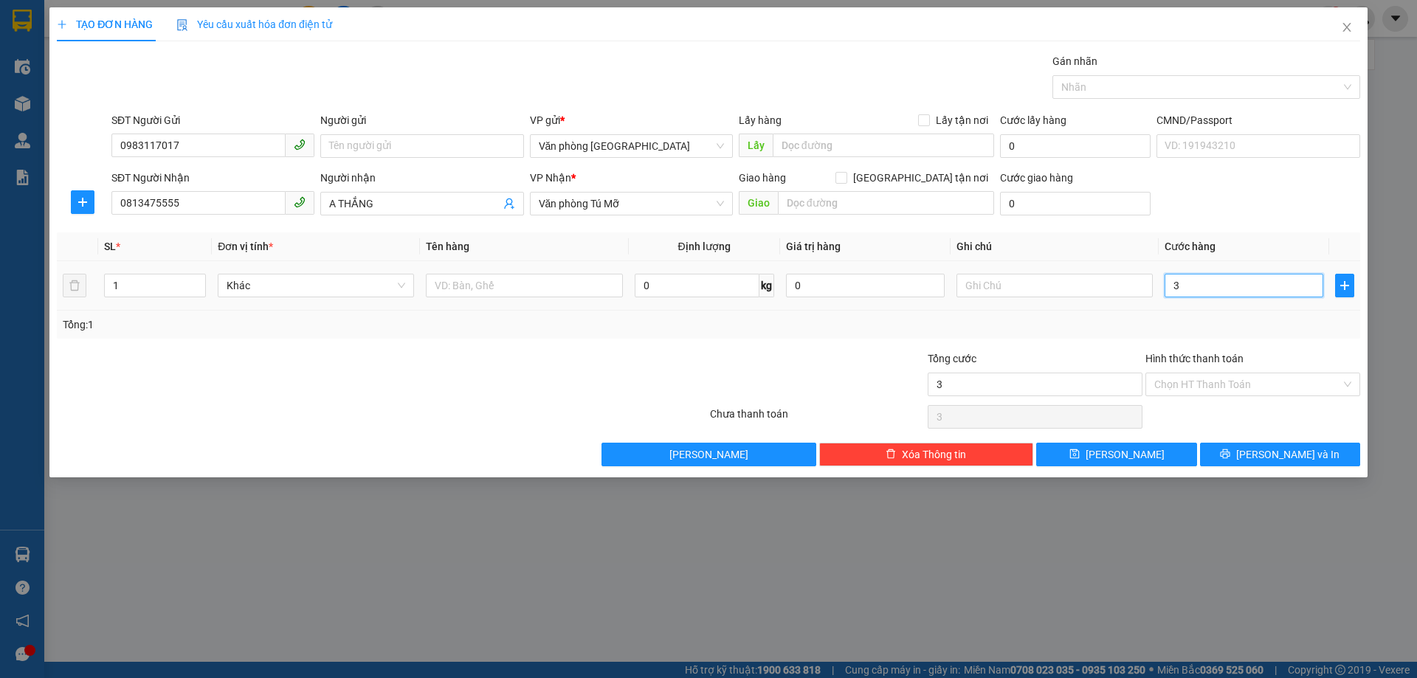
type input "30"
type input "300"
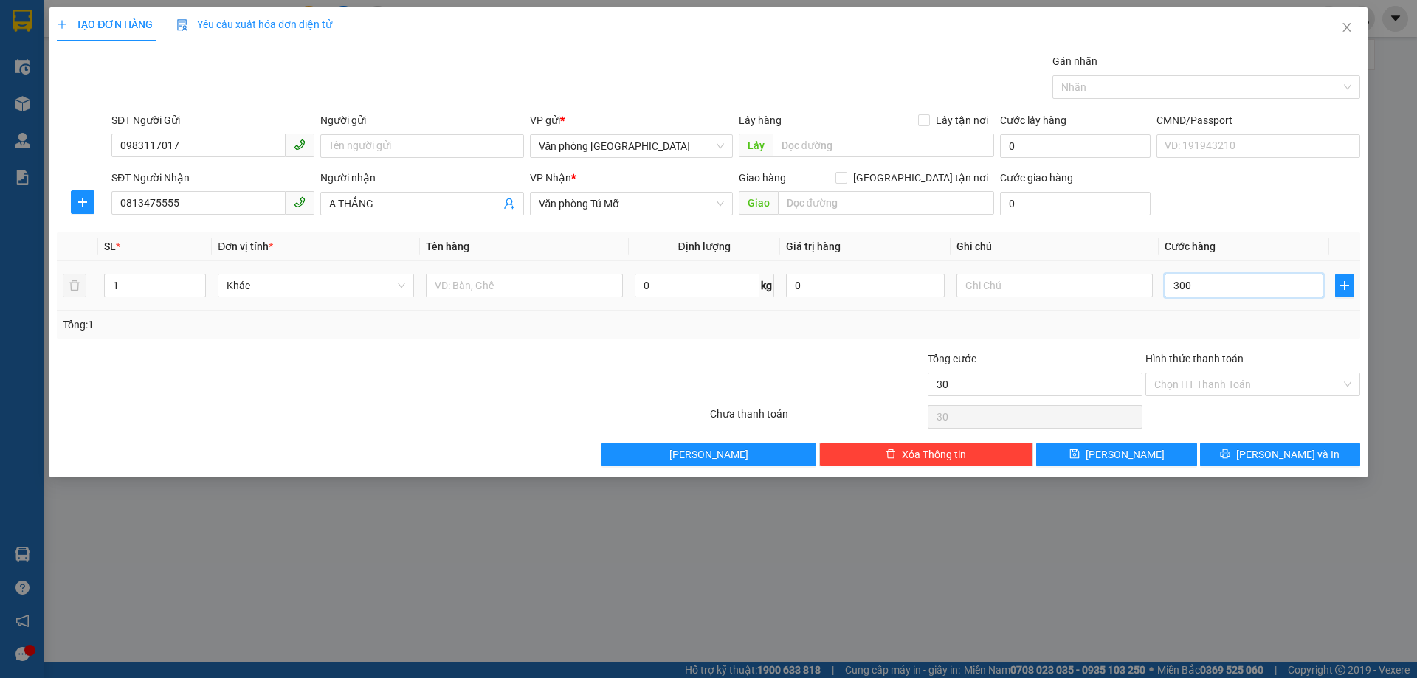
type input "300"
type input "3.000"
type input "30.000"
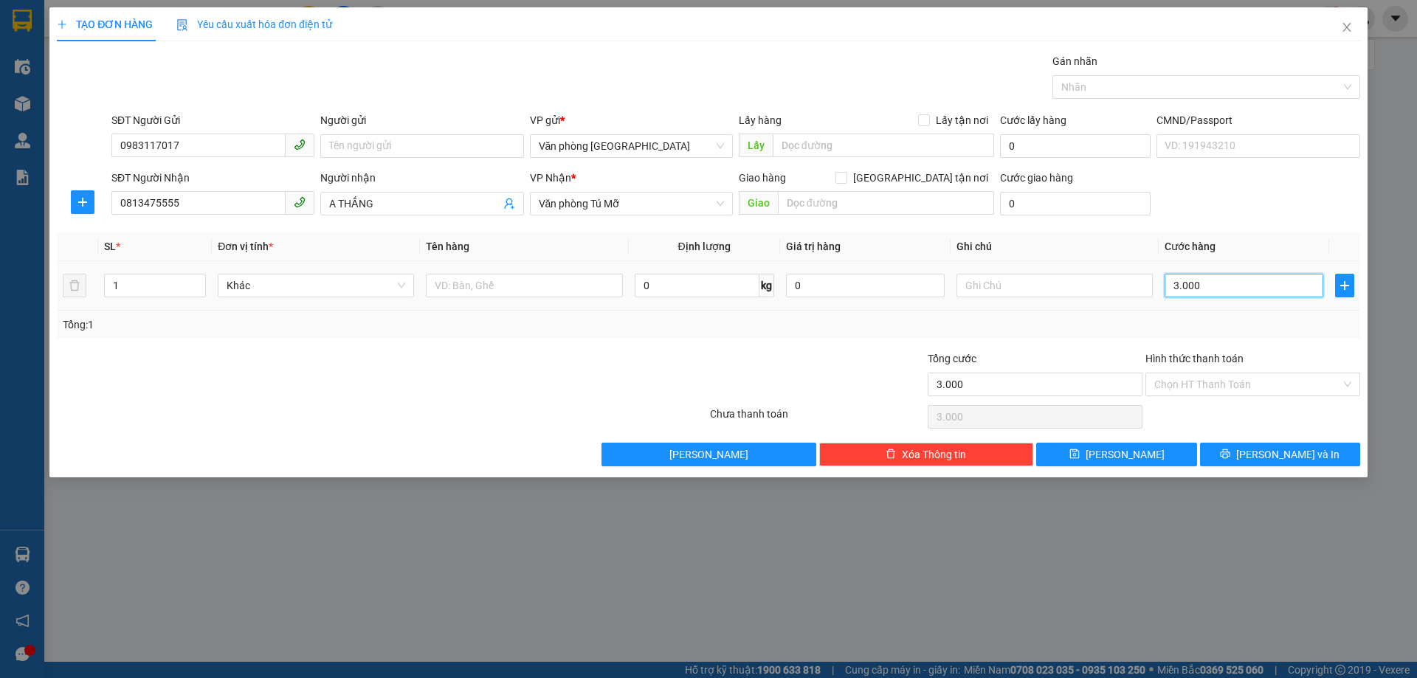
type input "30.000"
click at [1228, 386] on input "Hình thức thanh toán" at bounding box center [1248, 385] width 187 height 22
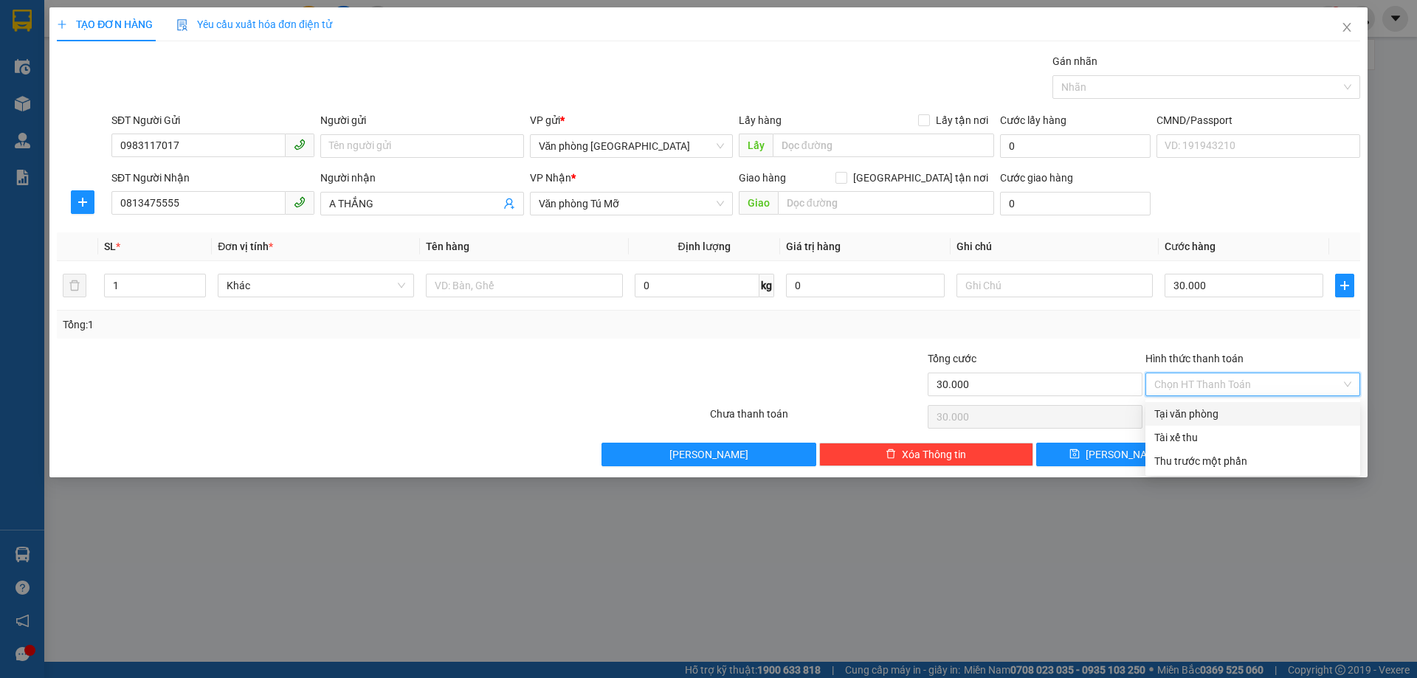
click at [1222, 412] on div "Tại văn phòng" at bounding box center [1253, 414] width 197 height 16
type input "0"
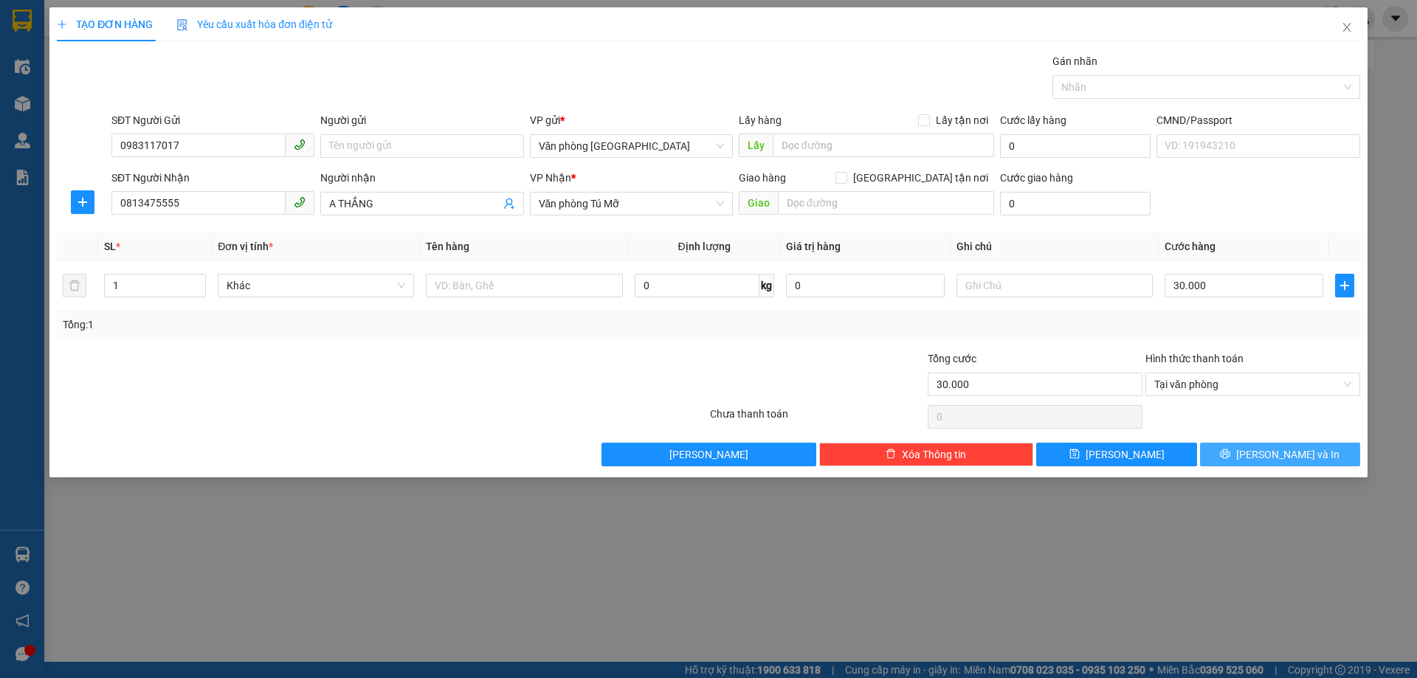
click at [1245, 450] on button "[PERSON_NAME] và In" at bounding box center [1280, 455] width 160 height 24
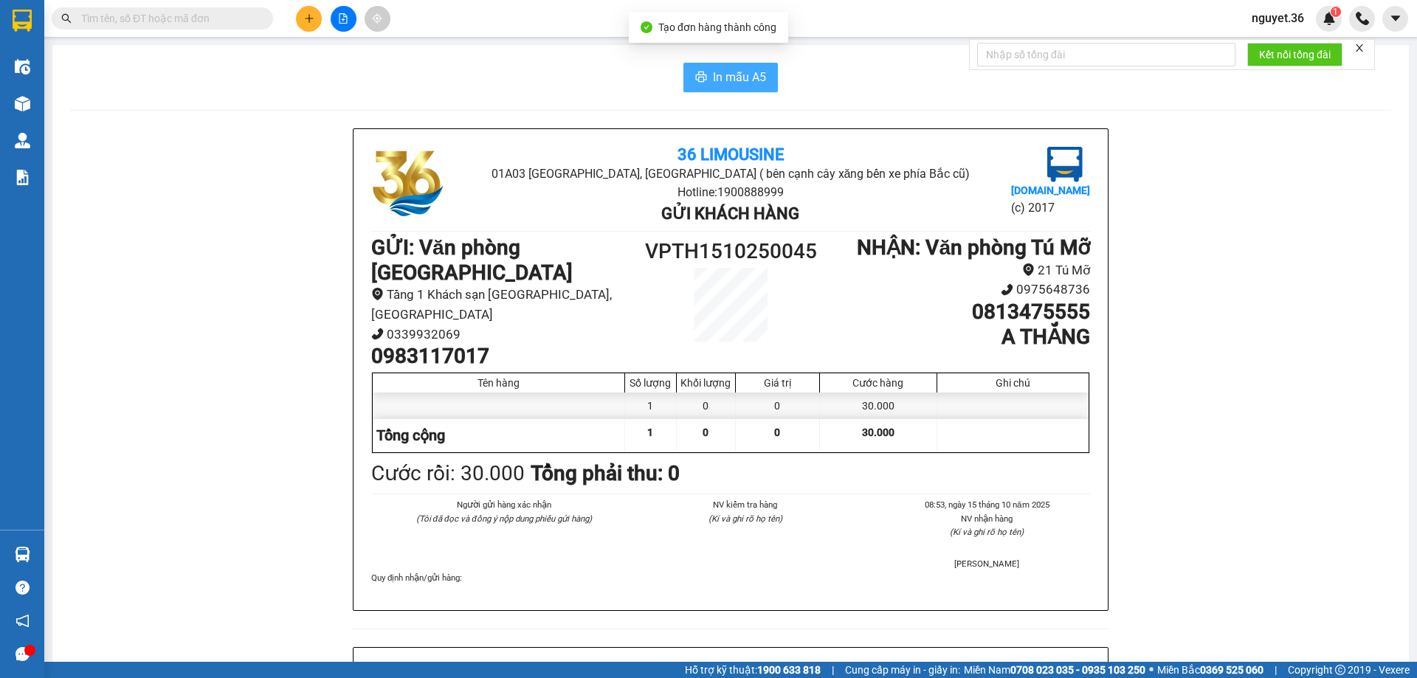
click at [745, 89] on button "In mẫu A5" at bounding box center [731, 78] width 94 height 30
click at [307, 21] on icon "plus" at bounding box center [309, 18] width 10 height 10
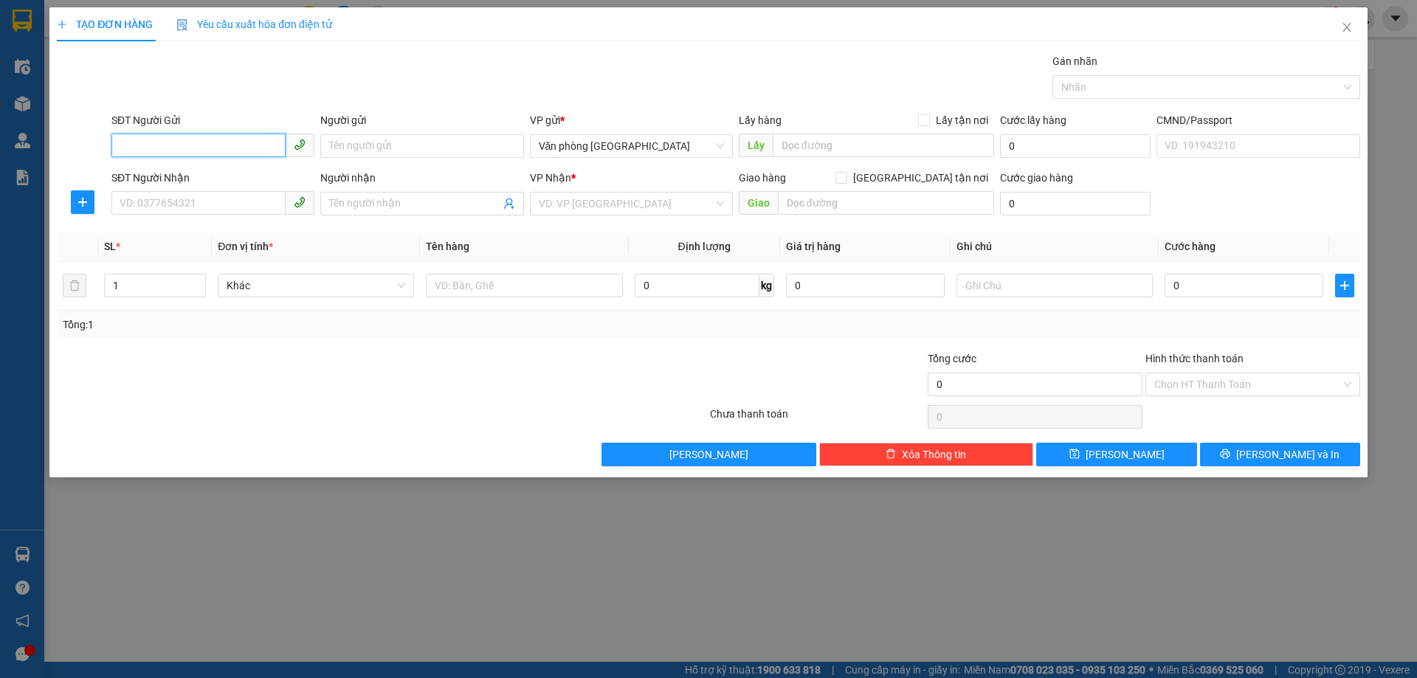
click at [233, 149] on input "SĐT Người Gửi" at bounding box center [198, 146] width 174 height 24
click at [217, 176] on div "0942748270 - CHÚ LONG" at bounding box center [212, 176] width 185 height 16
type input "0942748270"
type input "CHÚ LONG"
type input "0942748270"
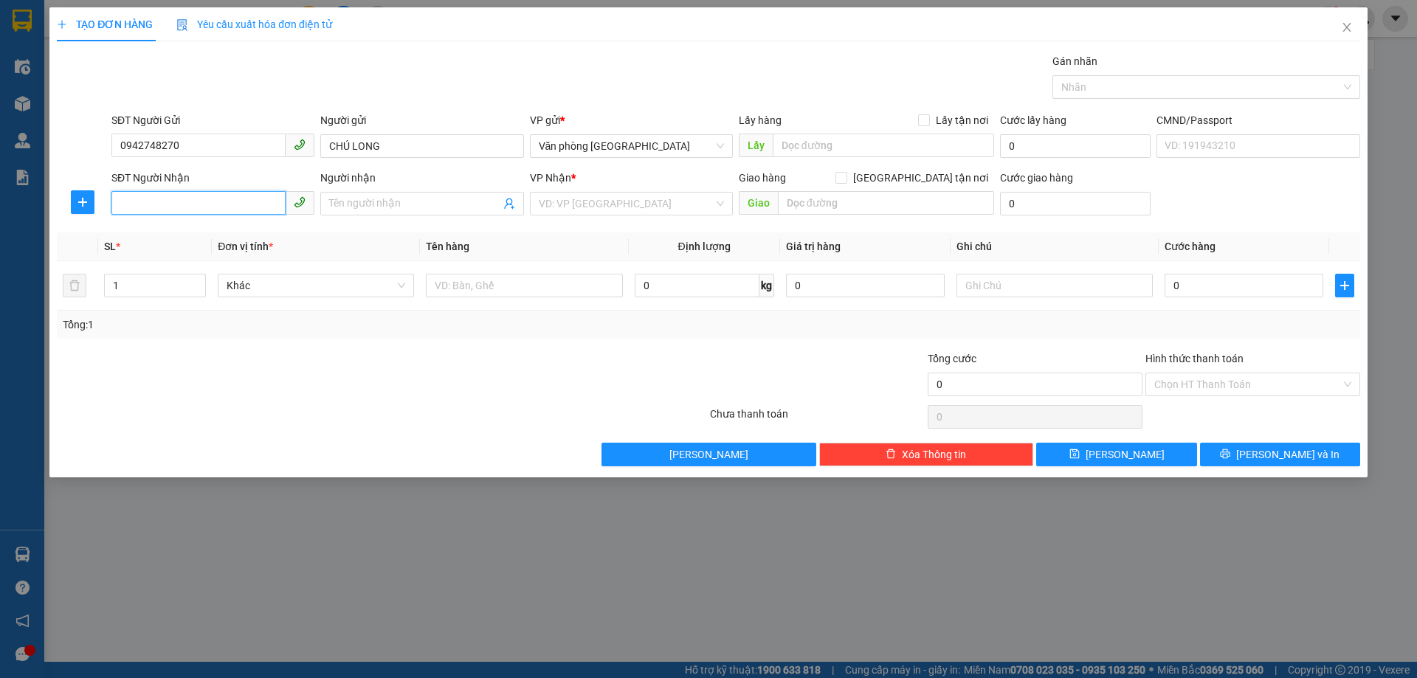
click at [227, 207] on input "SĐT Người Nhận" at bounding box center [198, 203] width 174 height 24
click at [208, 238] on div "0989161885 - [PERSON_NAME]" at bounding box center [212, 233] width 185 height 16
type input "0989161885"
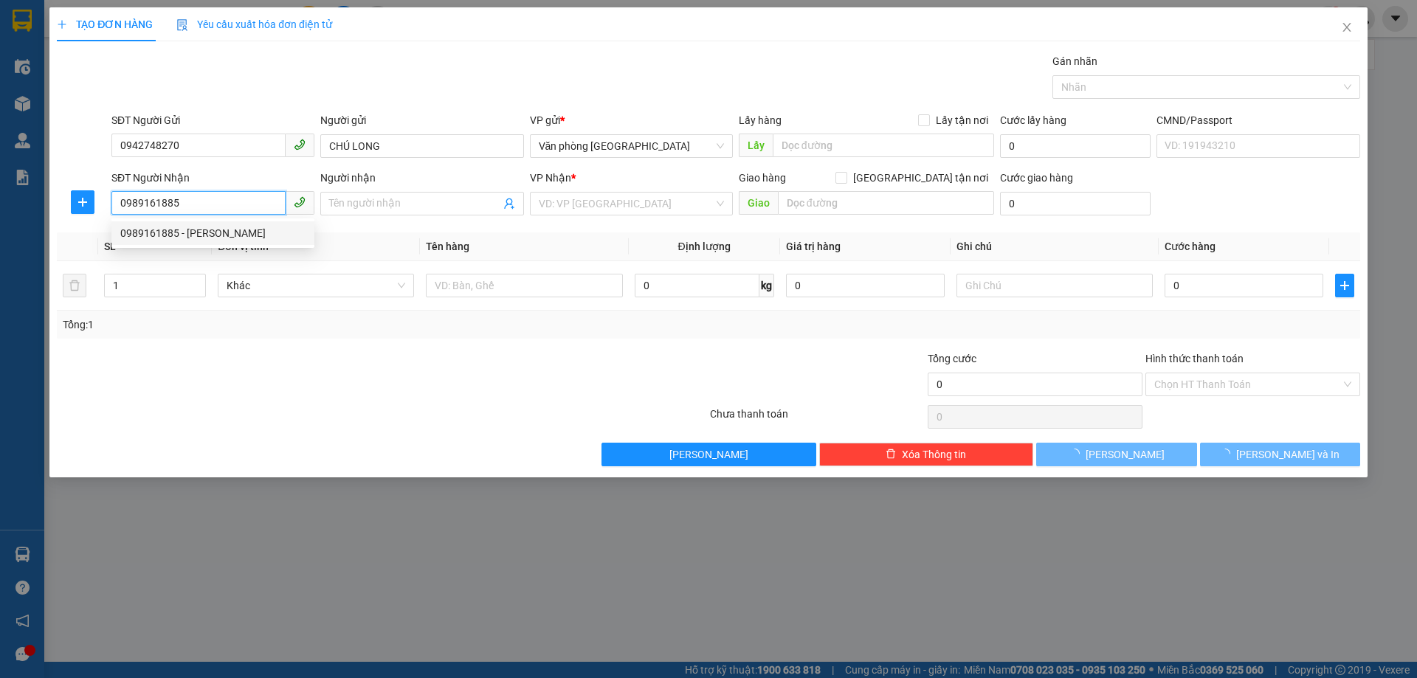
type input "ngọc"
type input "sn 10 ngõ 22 . tây mỗ . nam từ [GEOGRAPHIC_DATA]"
type input "50.000"
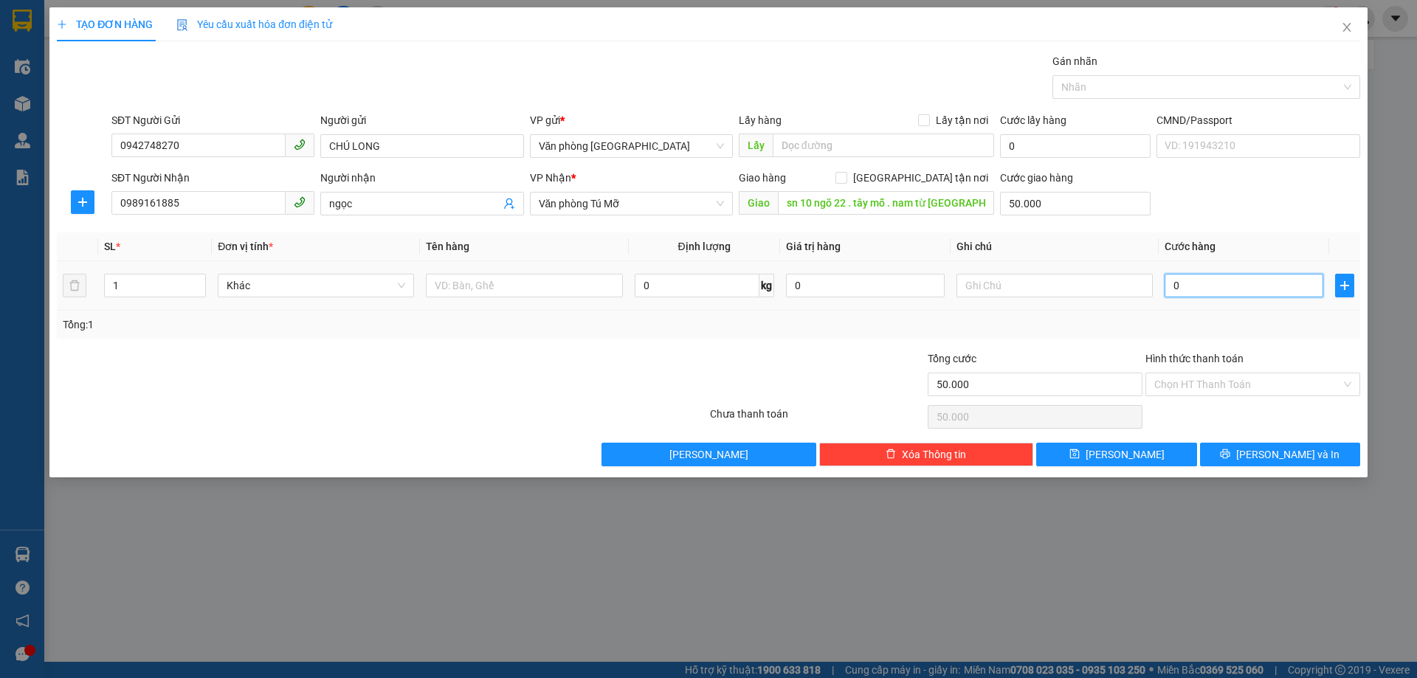
click at [1205, 286] on input "0" at bounding box center [1244, 286] width 159 height 24
type input "3"
type input "50.003"
type input "30"
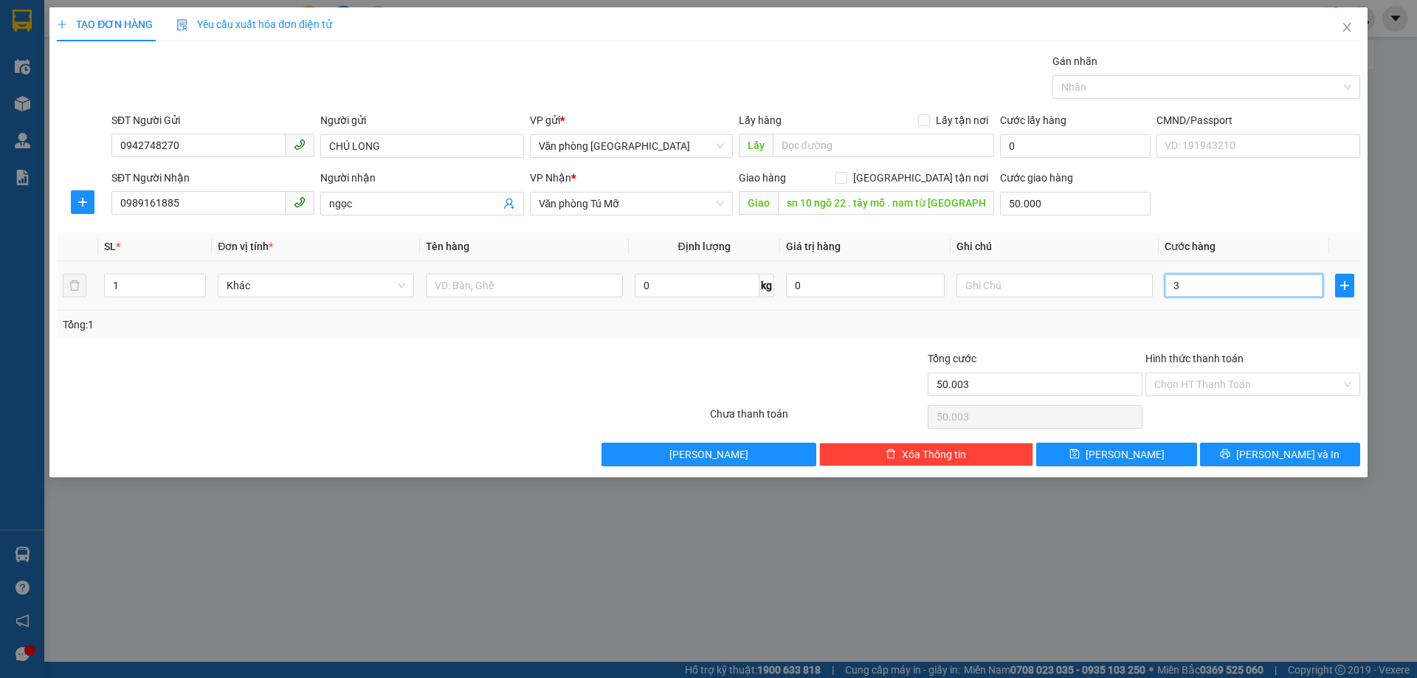
type input "50.030"
type input "300"
type input "50.300"
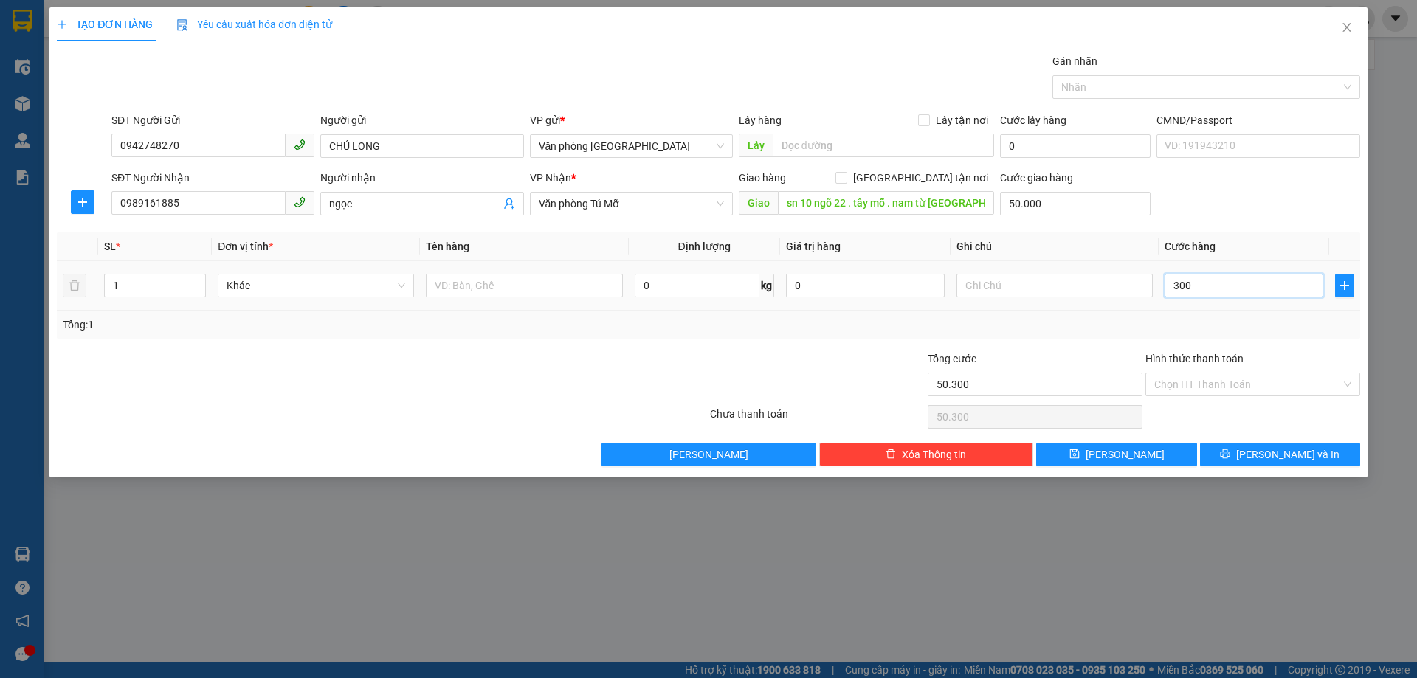
type input "3.000"
type input "53.000"
type input "30.000"
type input "80.000"
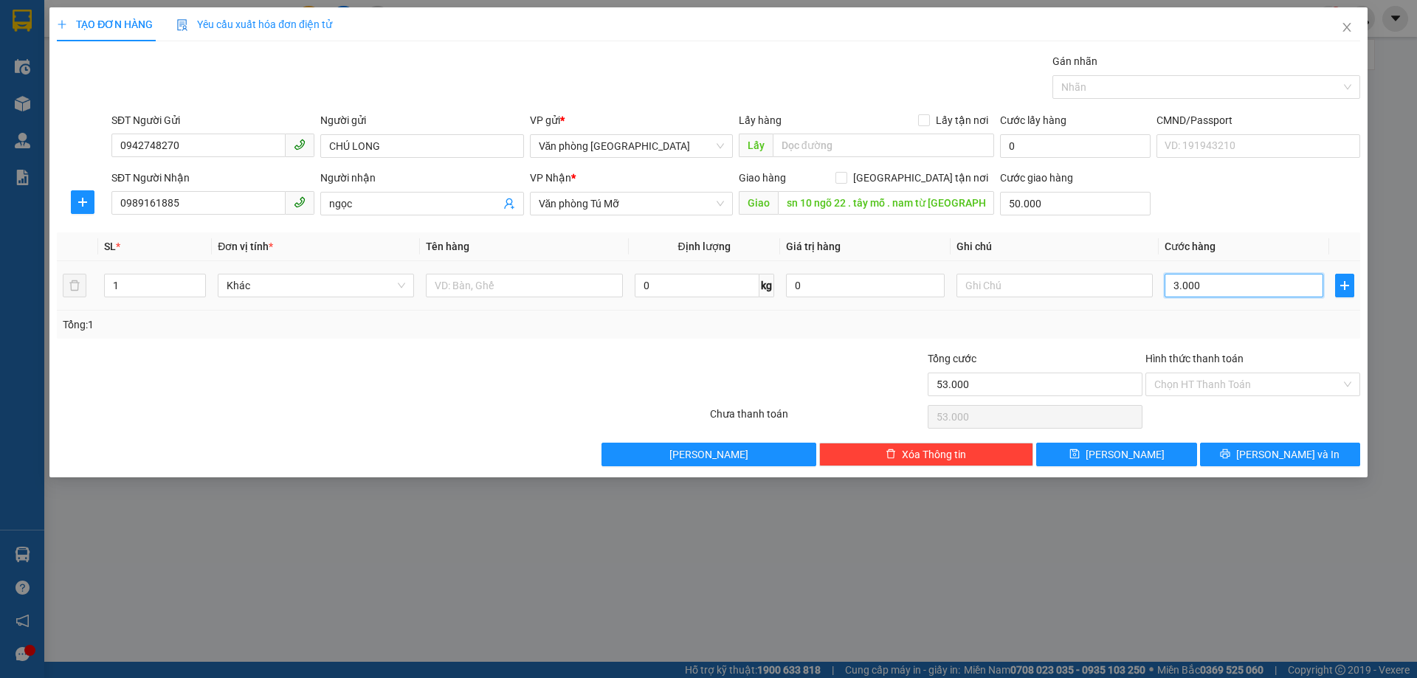
type input "80.000"
type input "30.000"
click at [1184, 385] on input "Hình thức thanh toán" at bounding box center [1248, 385] width 187 height 22
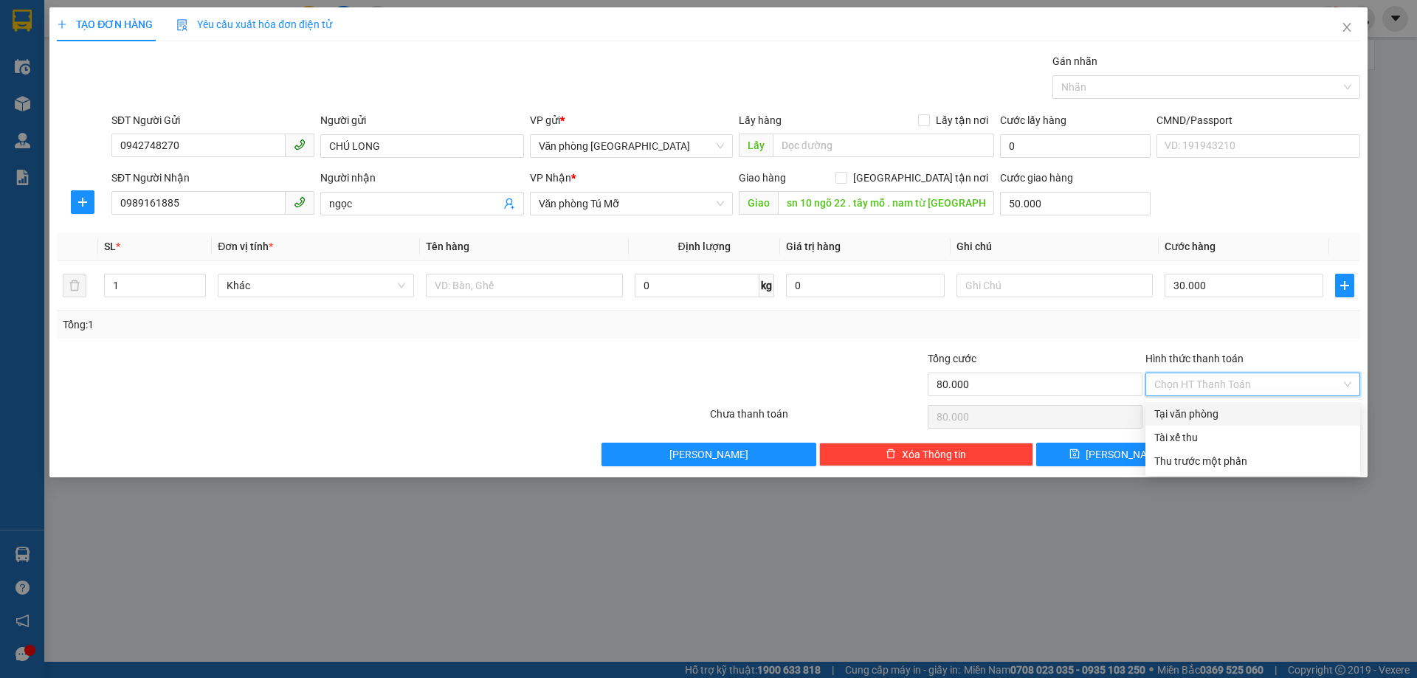
click at [1177, 411] on div "Tại văn phòng" at bounding box center [1253, 414] width 197 height 16
type input "0"
click at [1254, 447] on button "[PERSON_NAME] và In" at bounding box center [1280, 455] width 160 height 24
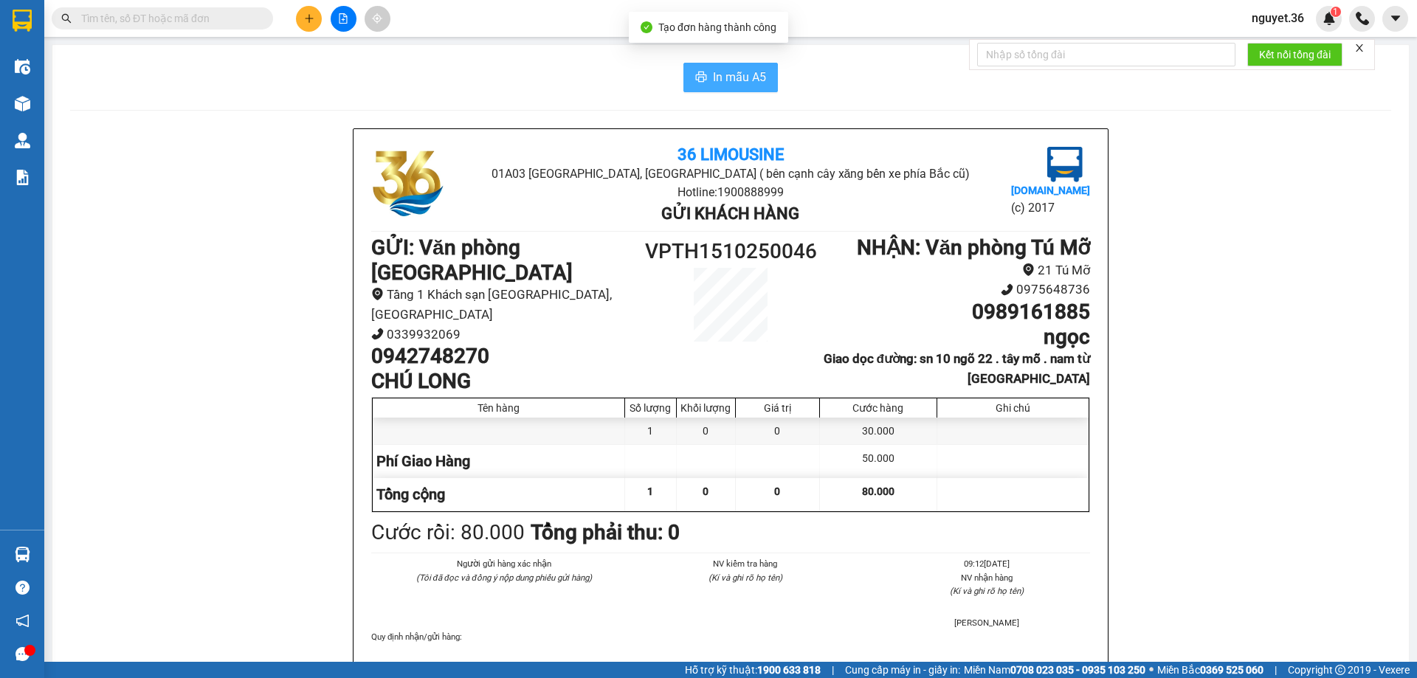
click at [736, 72] on span "In mẫu A5" at bounding box center [739, 77] width 53 height 18
click at [309, 20] on icon "plus" at bounding box center [309, 18] width 10 height 10
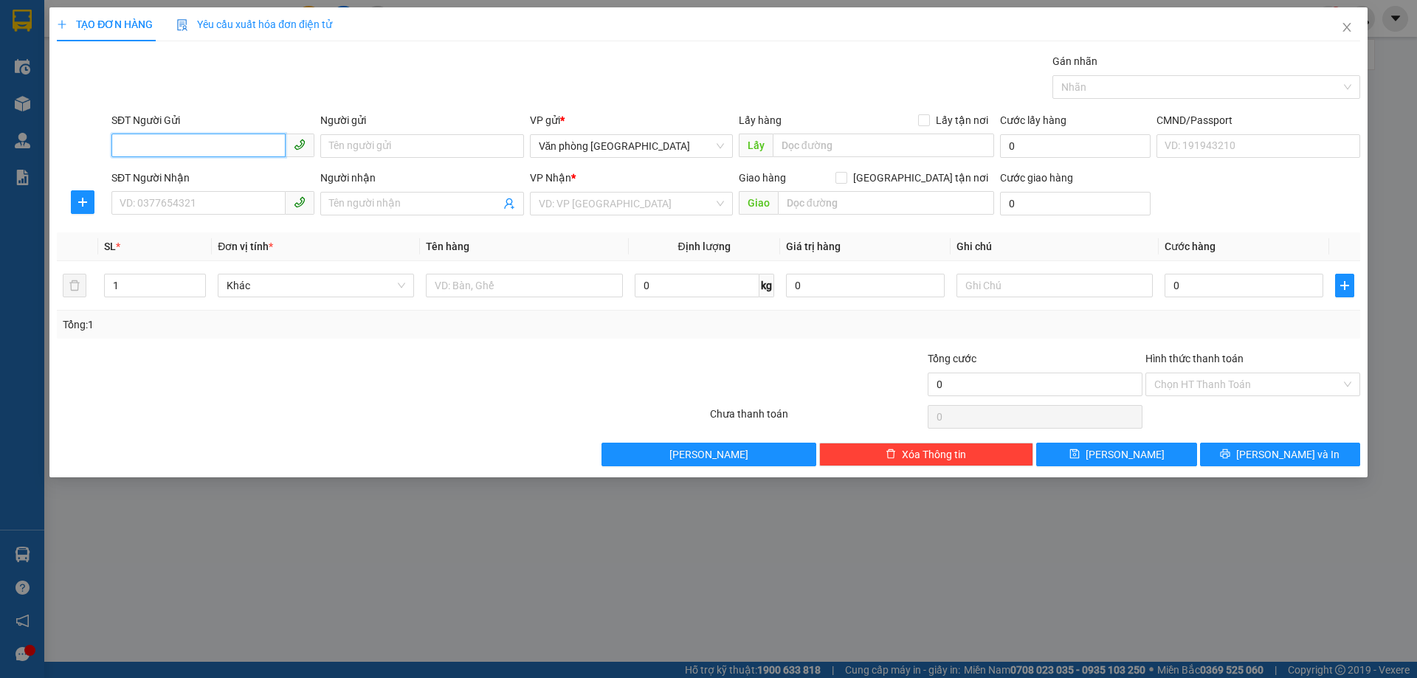
click at [235, 150] on input "SĐT Người Gửi" at bounding box center [198, 146] width 174 height 24
click at [245, 148] on input "SĐT Người Gửi" at bounding box center [198, 146] width 174 height 24
type input "0855333482"
click at [389, 148] on input "Người gửi" at bounding box center [421, 146] width 203 height 24
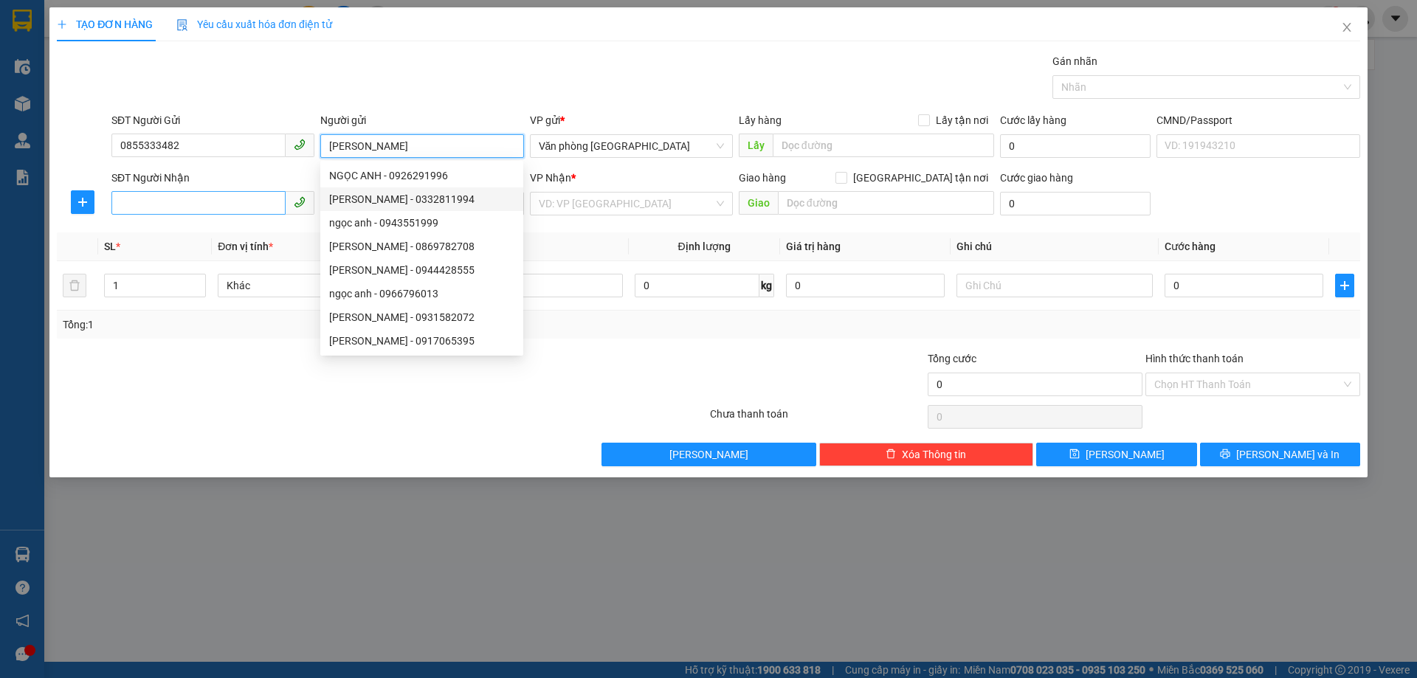
type input "[PERSON_NAME]"
click at [244, 205] on input "SĐT Người Nhận" at bounding box center [198, 203] width 174 height 24
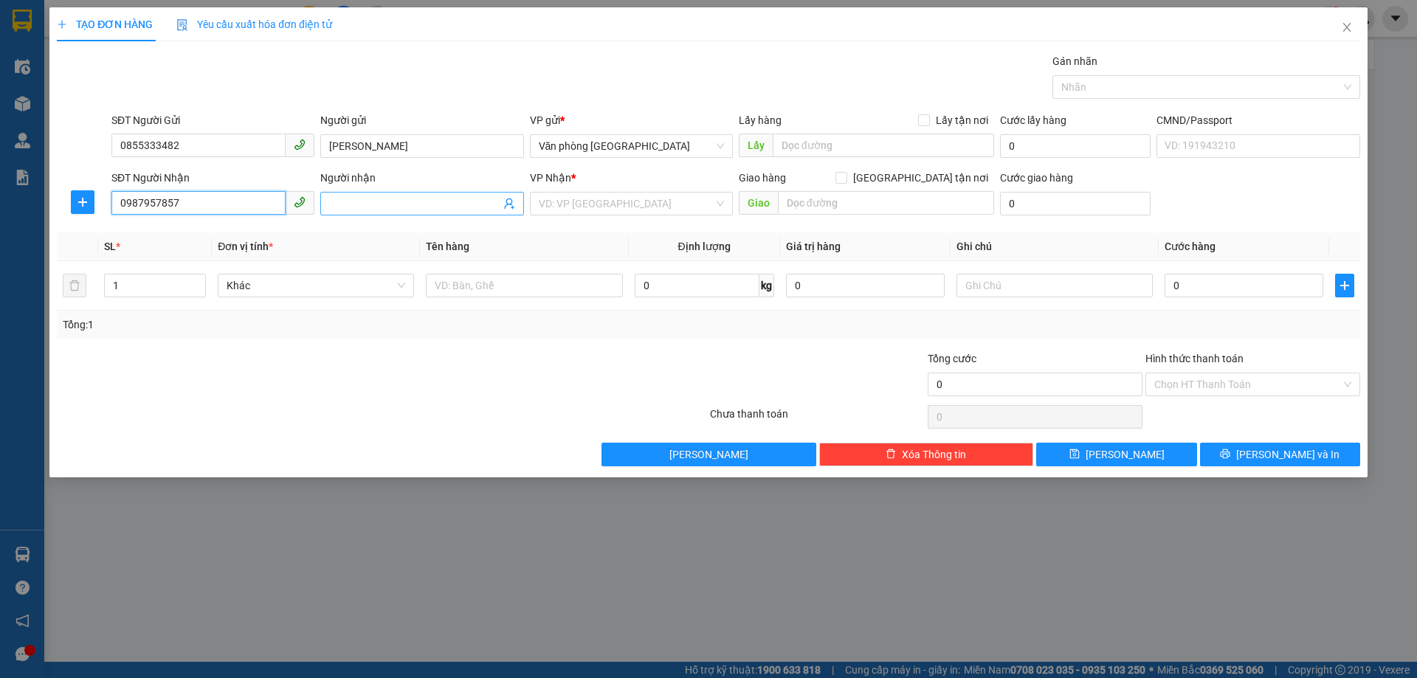
type input "0987957857"
click at [366, 207] on input "Người nhận" at bounding box center [414, 204] width 171 height 16
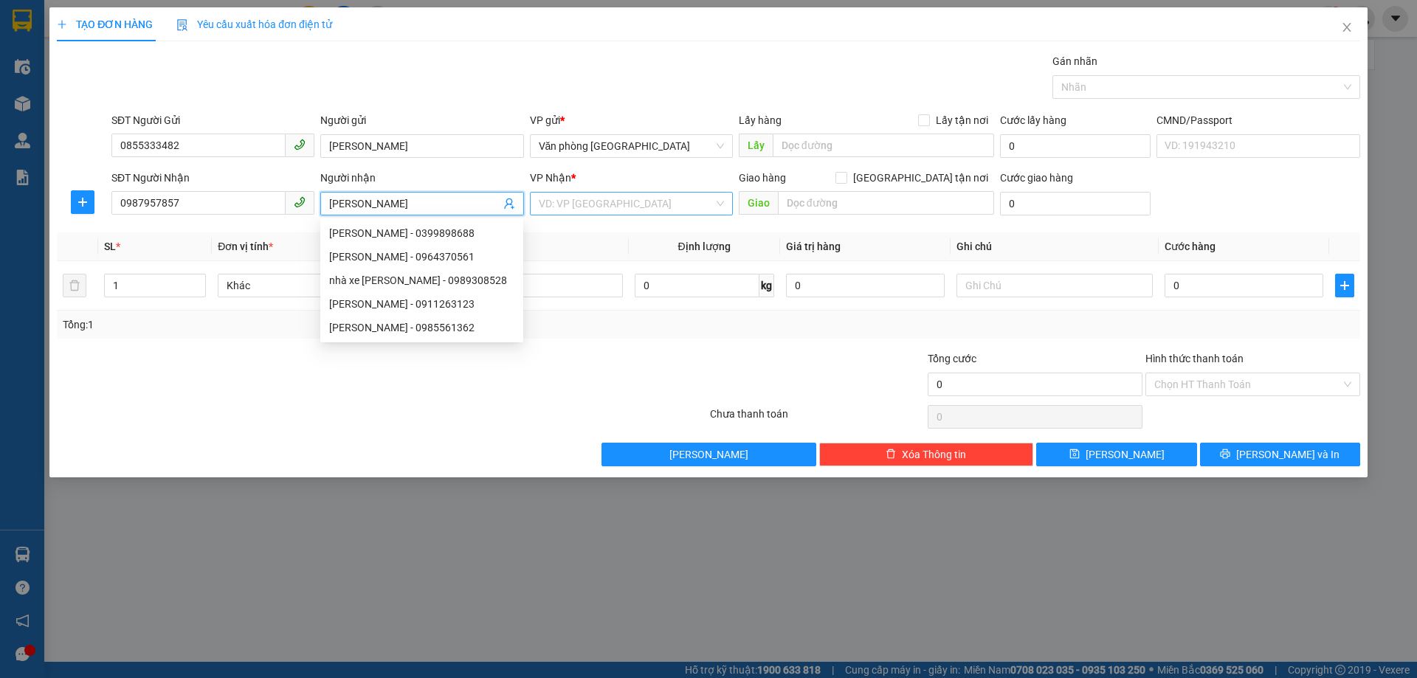
type input "[PERSON_NAME]"
click at [588, 194] on input "search" at bounding box center [626, 204] width 175 height 22
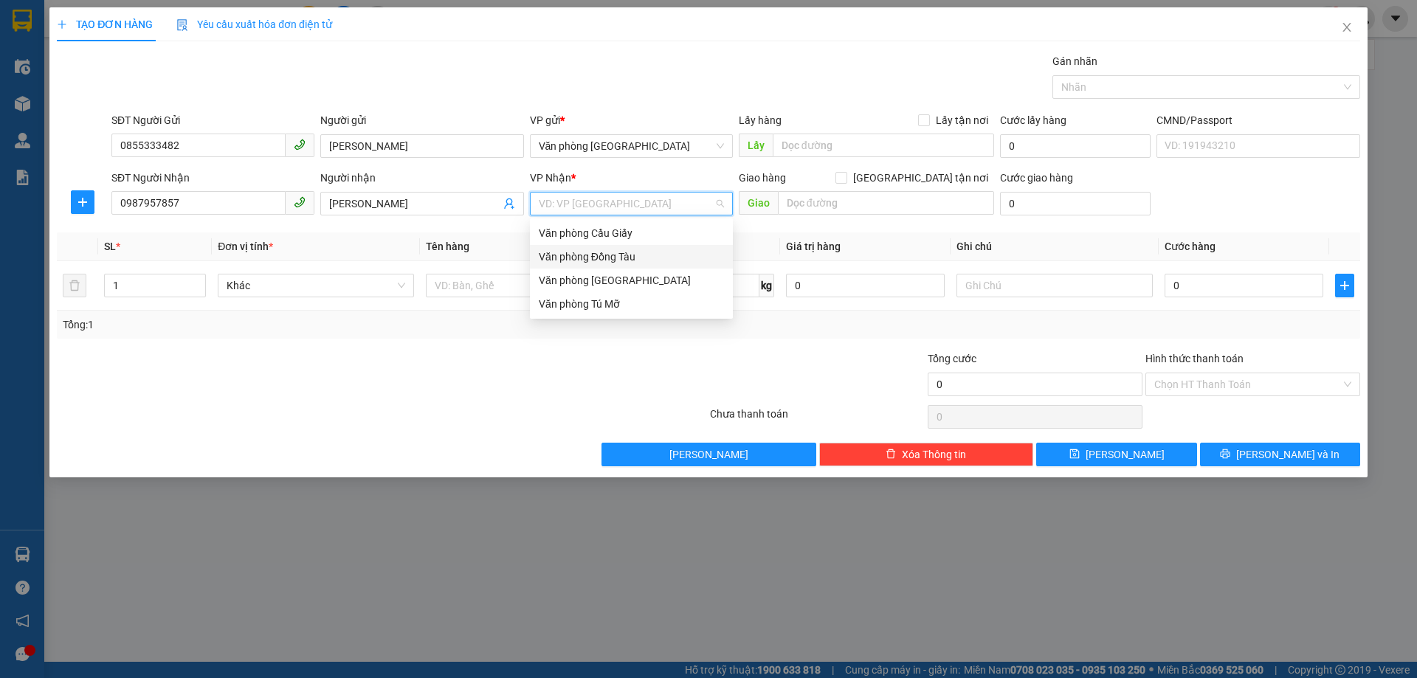
click at [602, 258] on div "Văn phòng Đồng Tàu" at bounding box center [631, 257] width 185 height 16
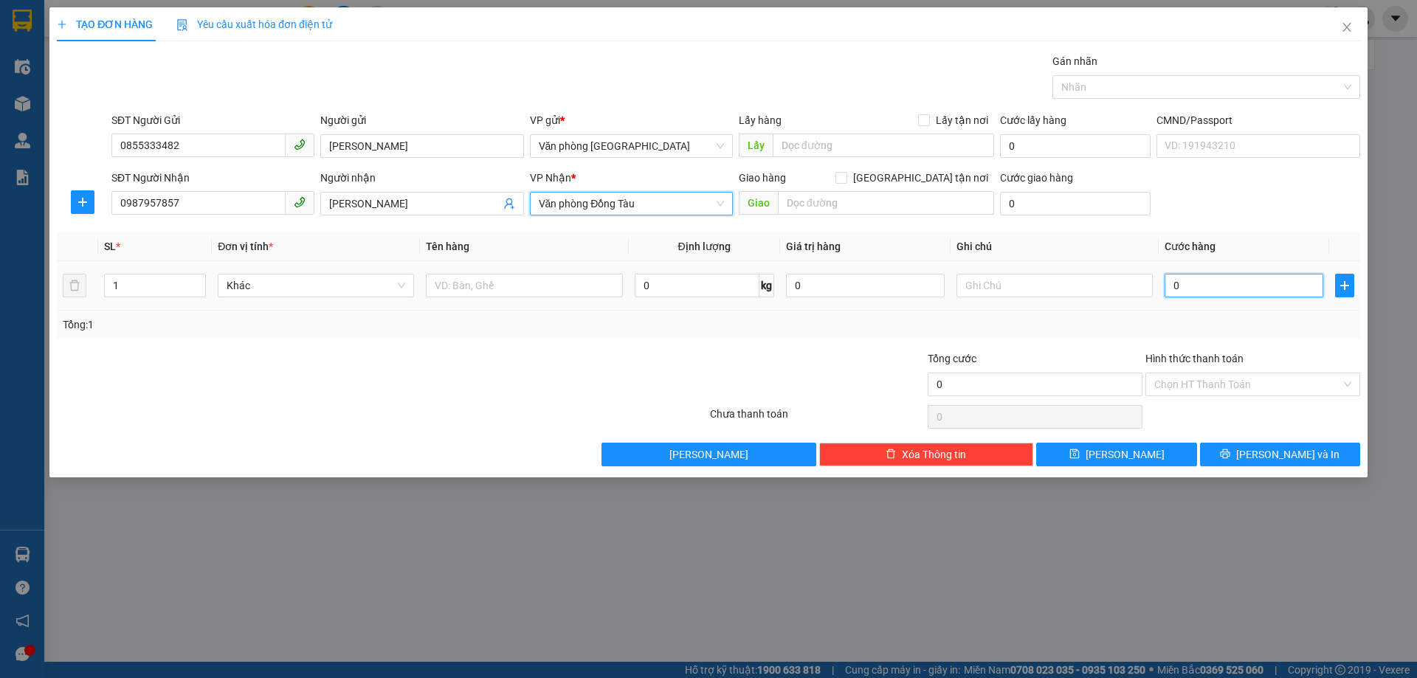
click at [1217, 290] on input "0" at bounding box center [1244, 286] width 159 height 24
type input "3"
type input "30"
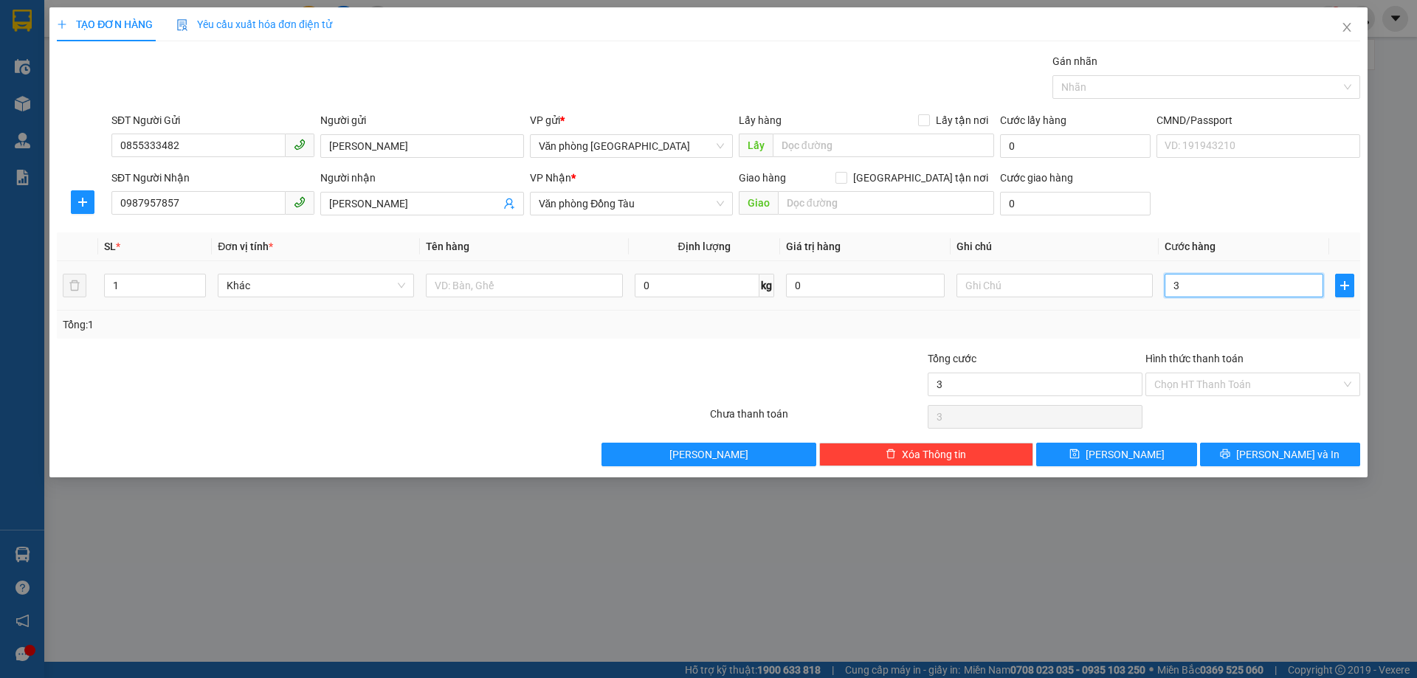
type input "30"
type input "300"
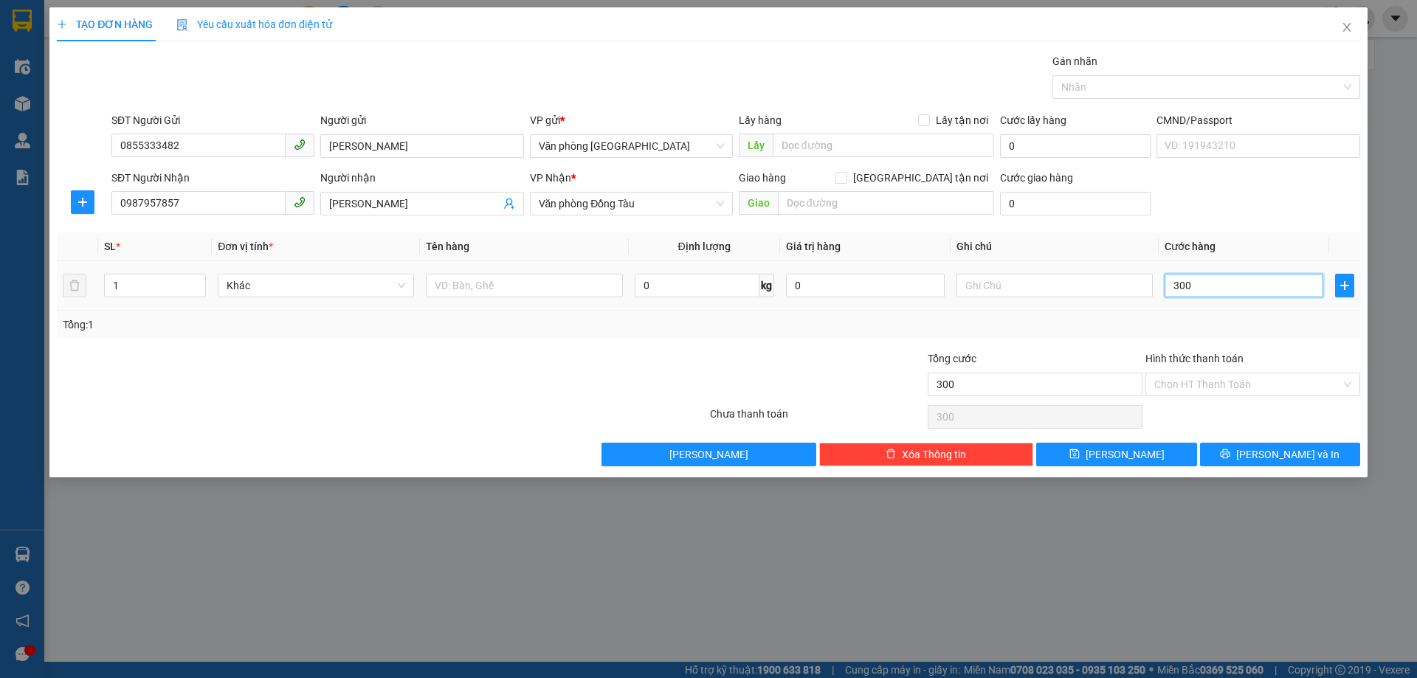
type input "3.000"
type input "30.000"
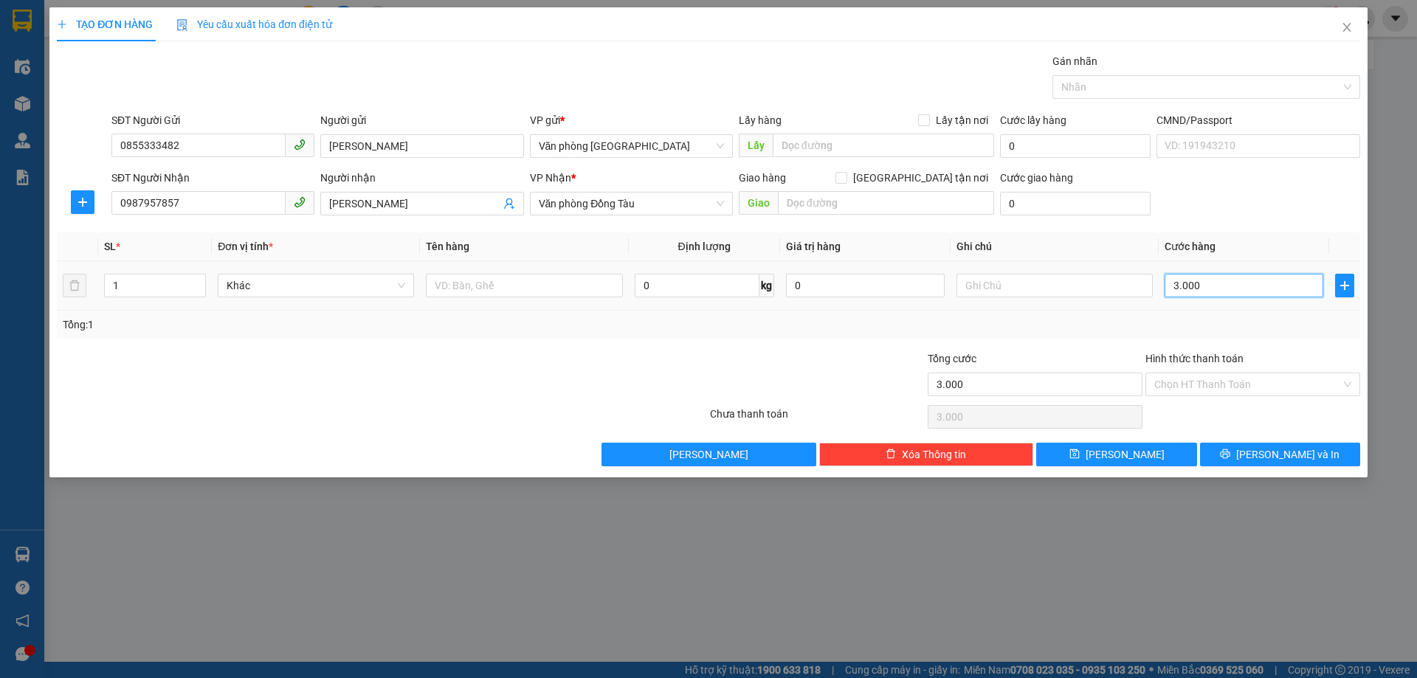
type input "30.000"
click at [1174, 380] on input "Hình thức thanh toán" at bounding box center [1248, 385] width 187 height 22
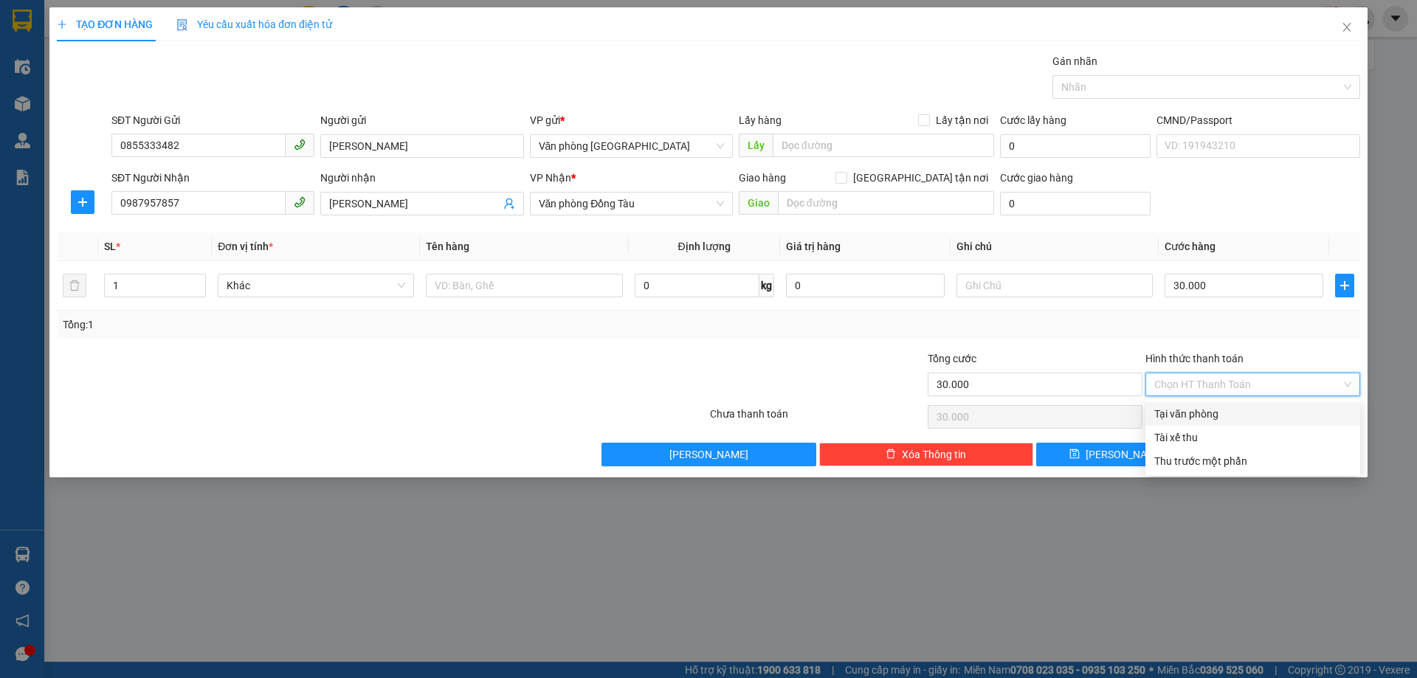
drag, startPoint x: 1197, startPoint y: 412, endPoint x: 1228, endPoint y: 430, distance: 36.1
click at [1198, 412] on div "Tại văn phòng" at bounding box center [1253, 414] width 197 height 16
type input "0"
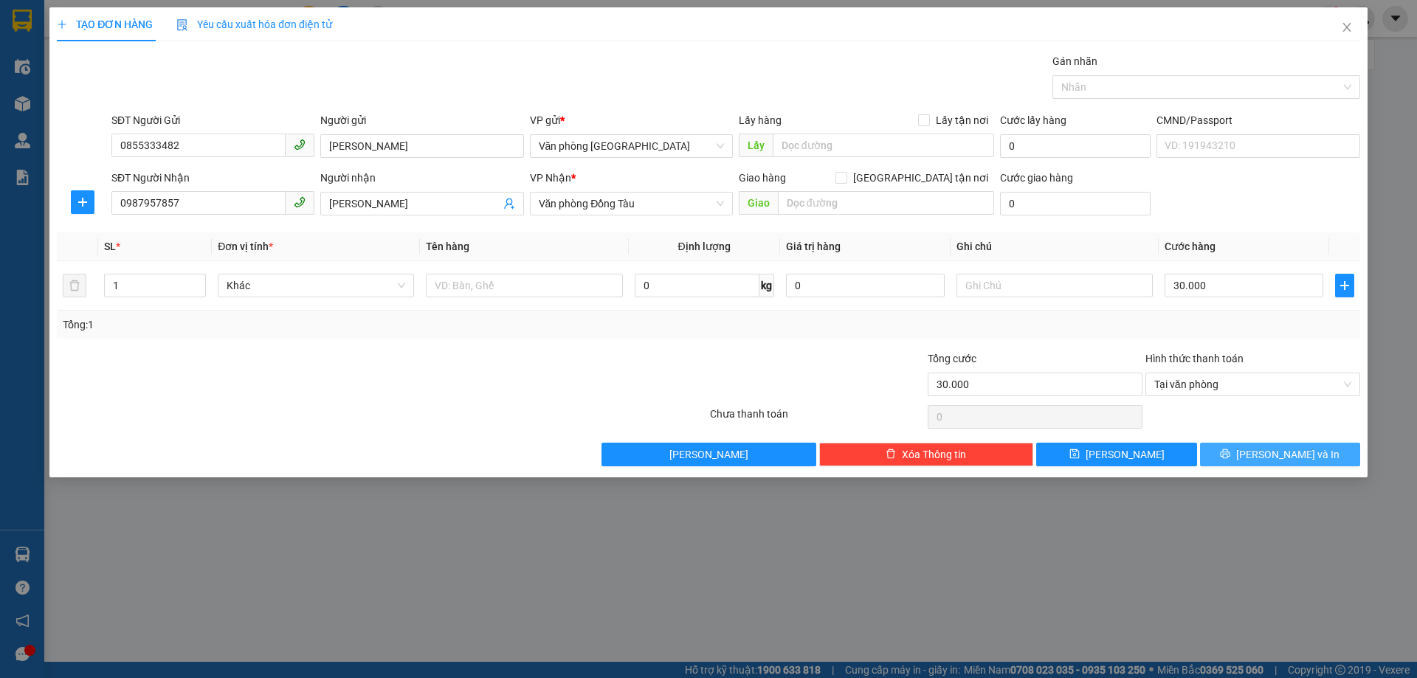
click at [1231, 456] on icon "printer" at bounding box center [1226, 455] width 10 height 10
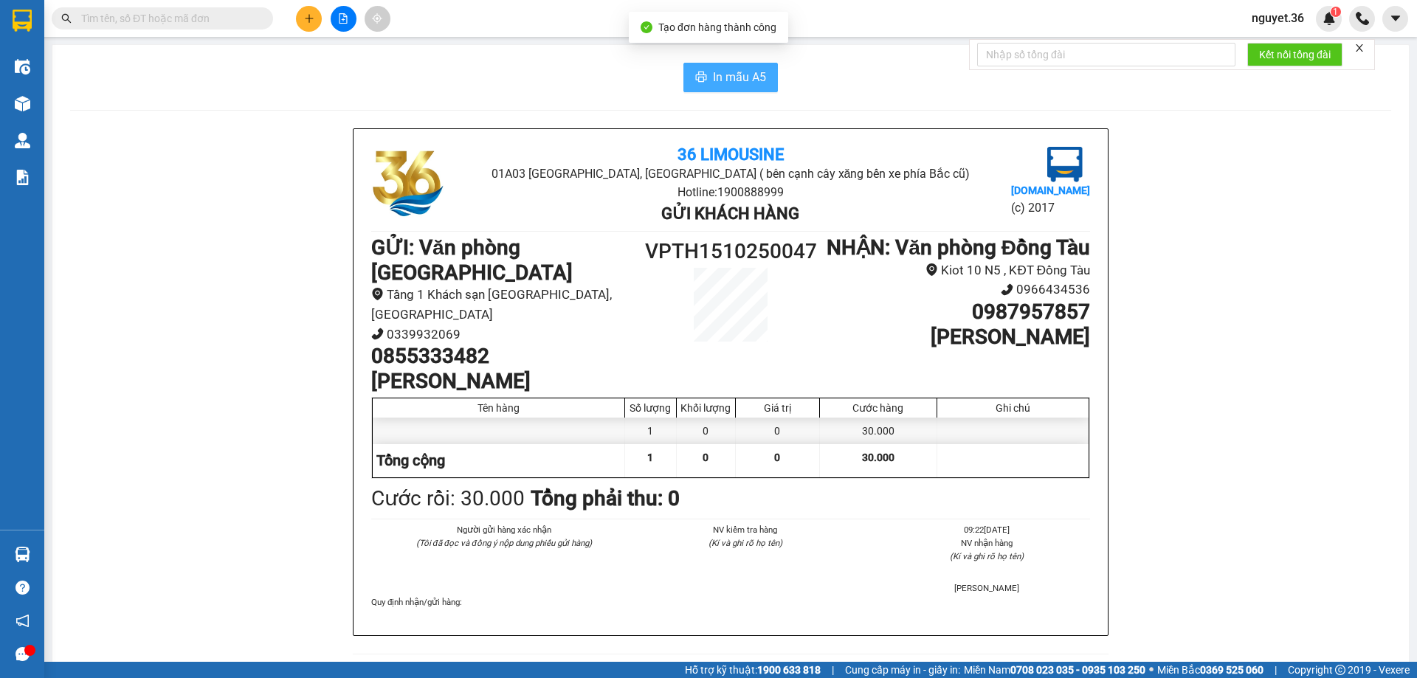
click at [738, 78] on span "In mẫu A5" at bounding box center [739, 77] width 53 height 18
